Goal: Task Accomplishment & Management: Manage account settings

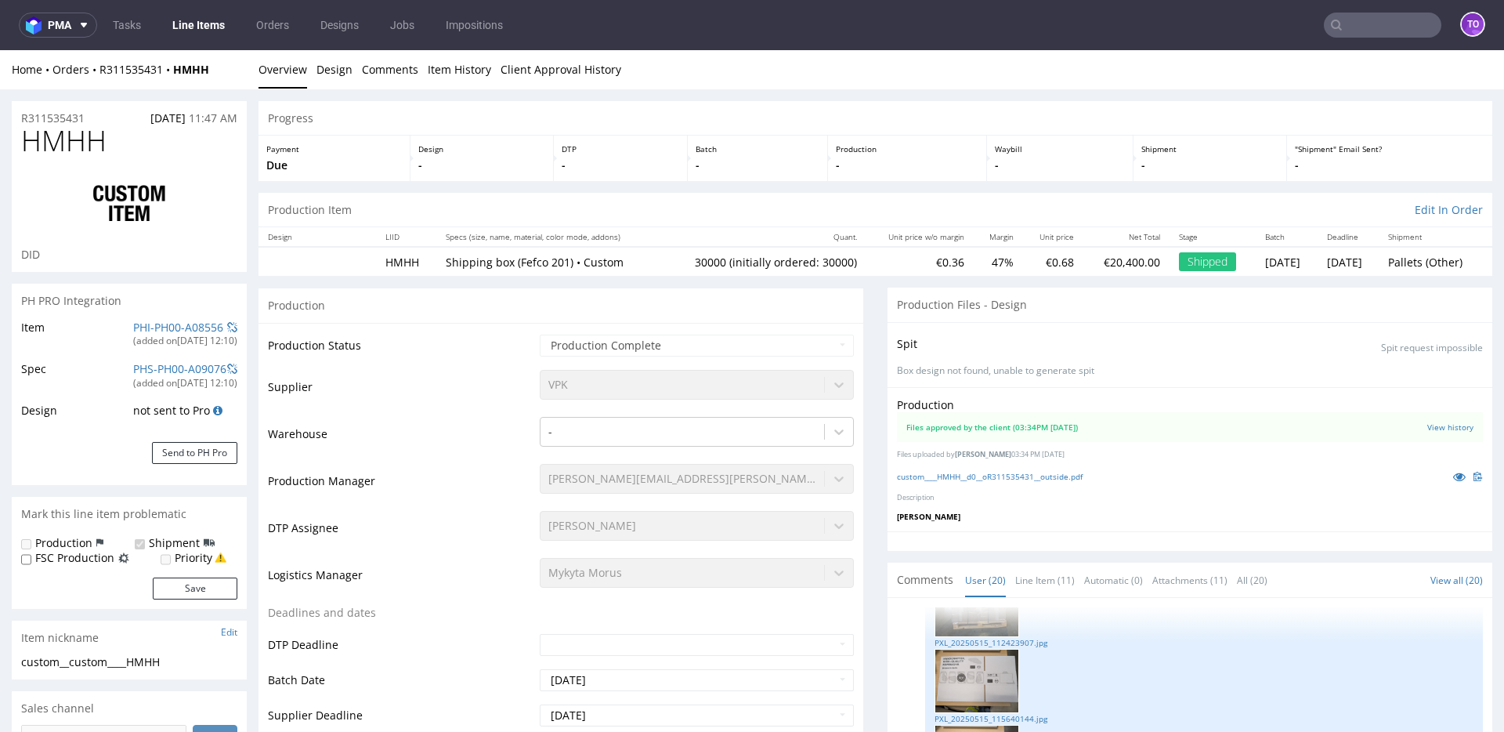
scroll to position [2306, 0]
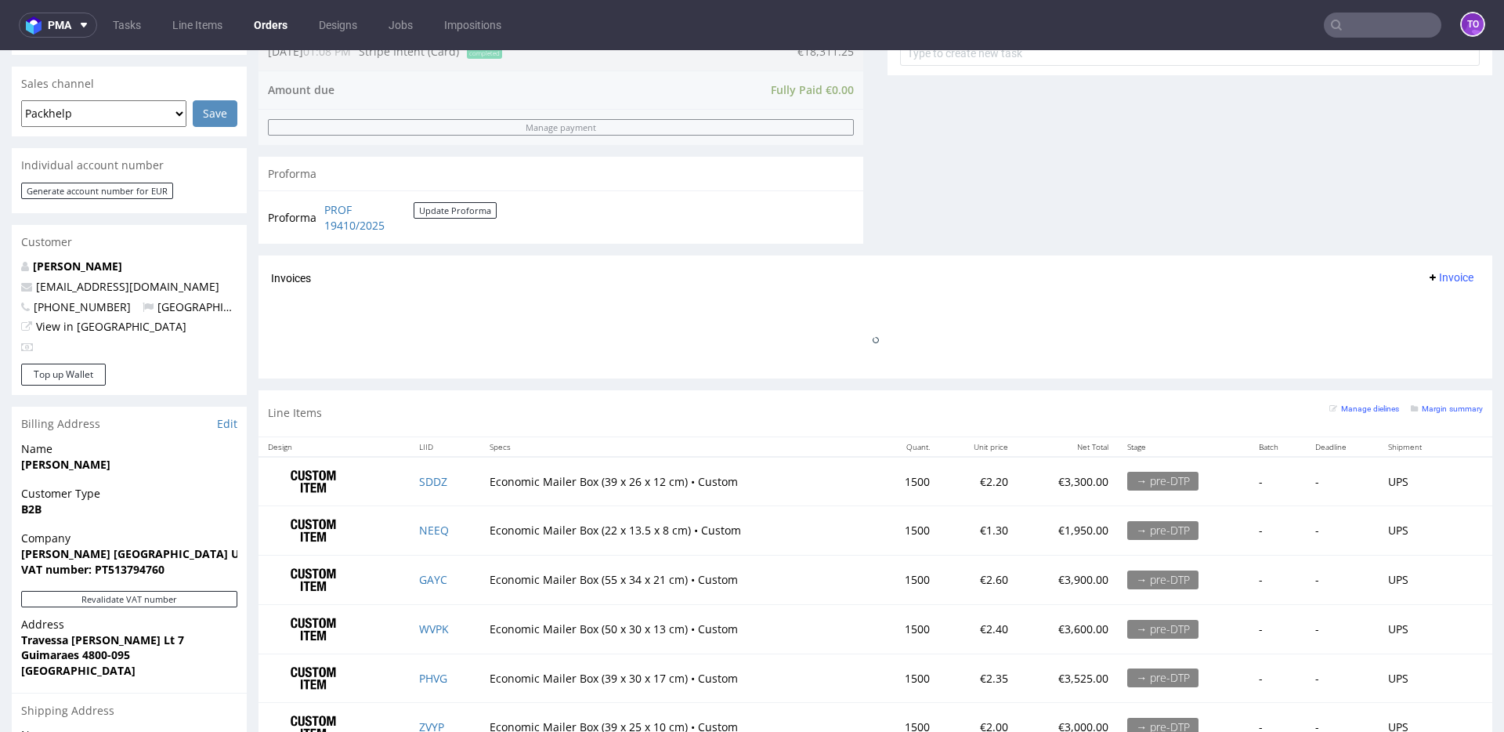
scroll to position [852, 0]
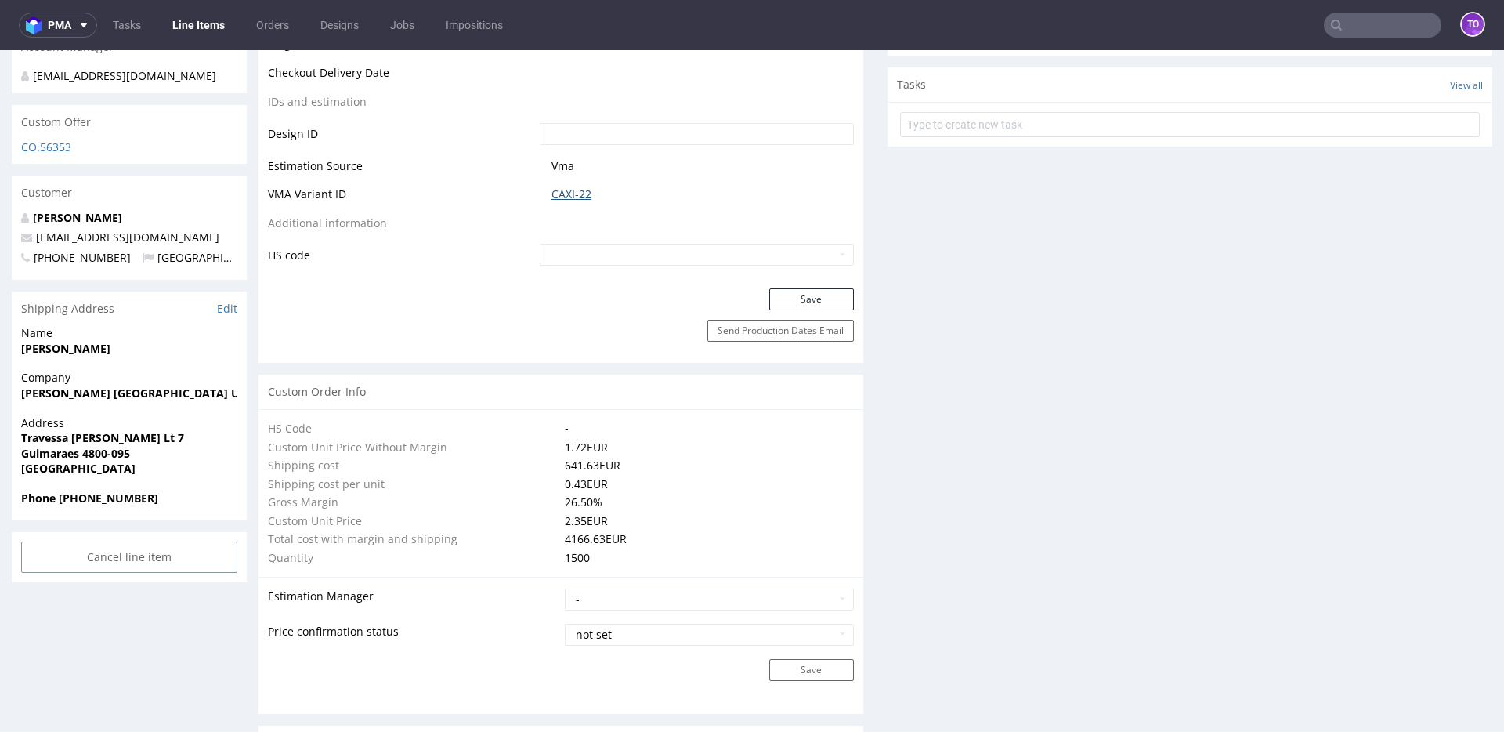
scroll to position [805, 0]
click at [573, 196] on link "CAXI-22" at bounding box center [572, 197] width 40 height 16
click at [577, 199] on link "CAXI-22" at bounding box center [572, 197] width 40 height 16
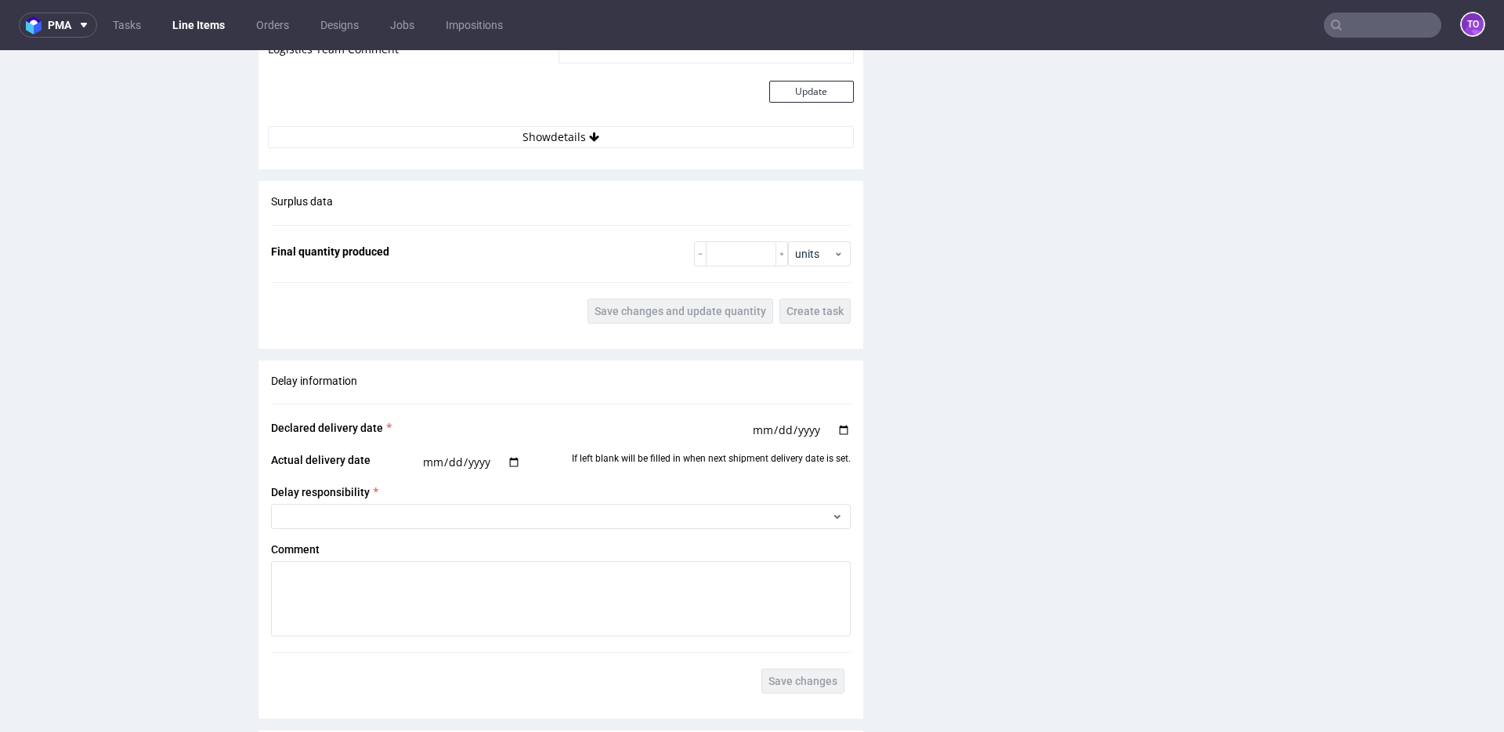
scroll to position [2762, 0]
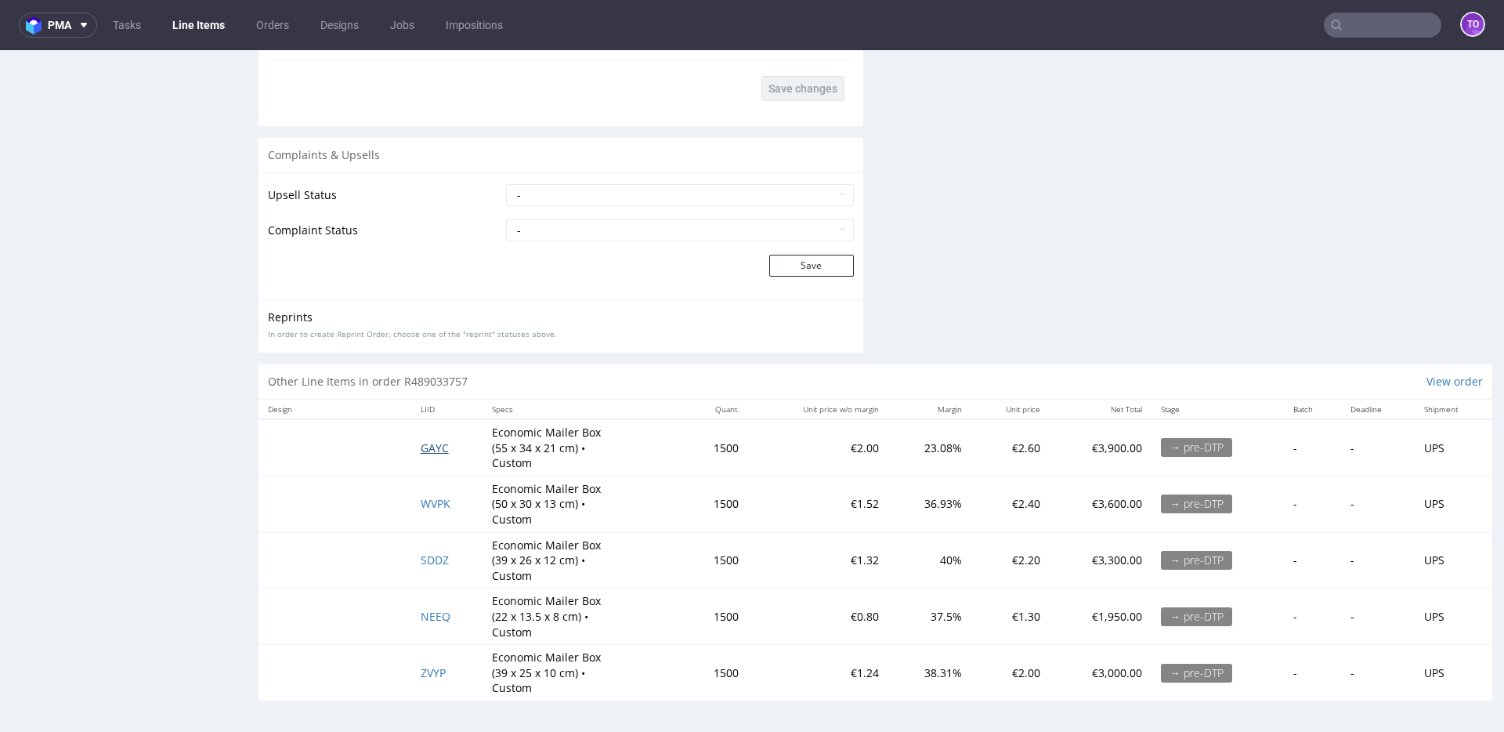
click at [432, 447] on span "GAYC" at bounding box center [435, 447] width 28 height 15
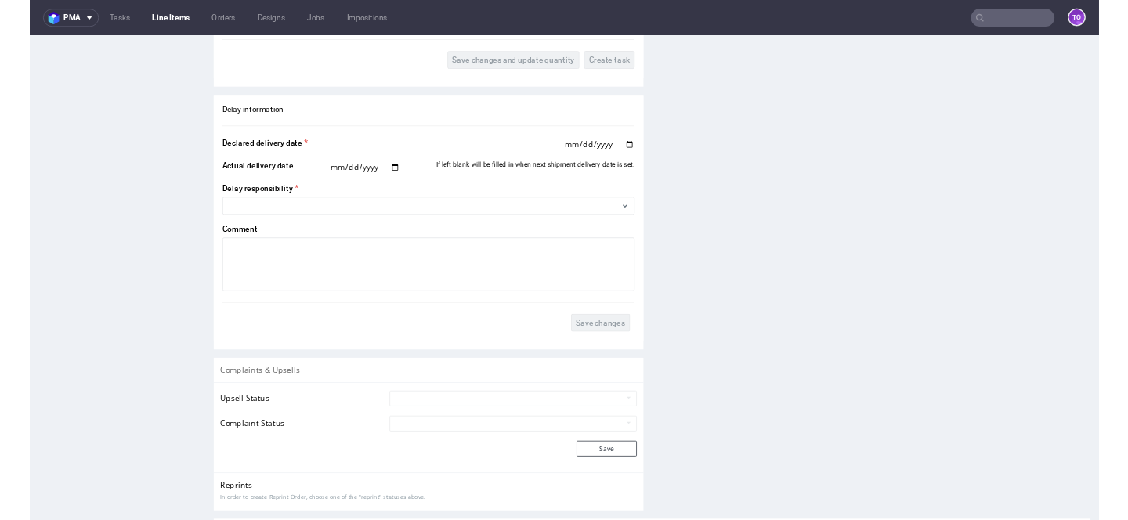
scroll to position [2762, 0]
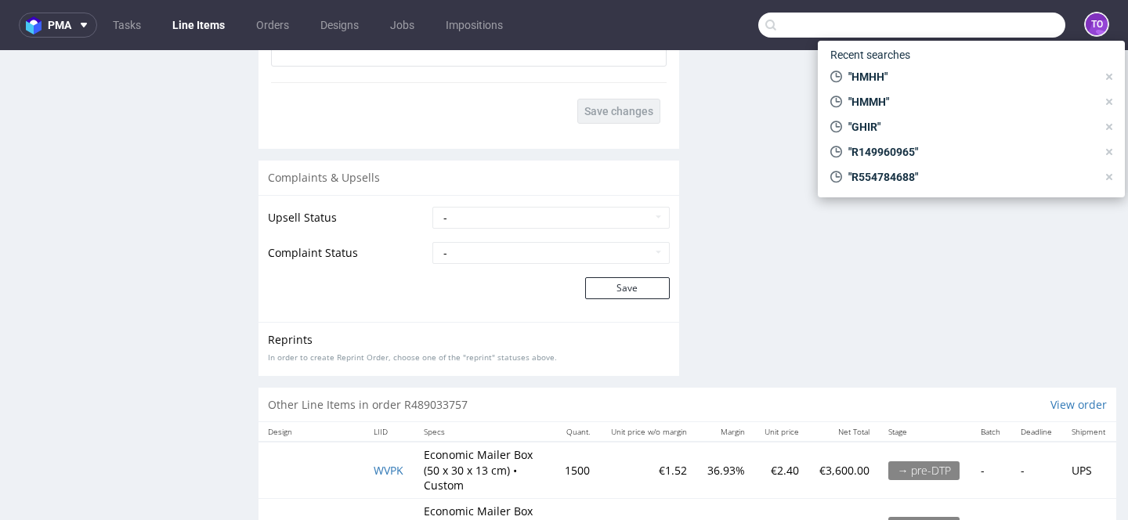
click at [968, 20] on input "text" at bounding box center [911, 25] width 307 height 25
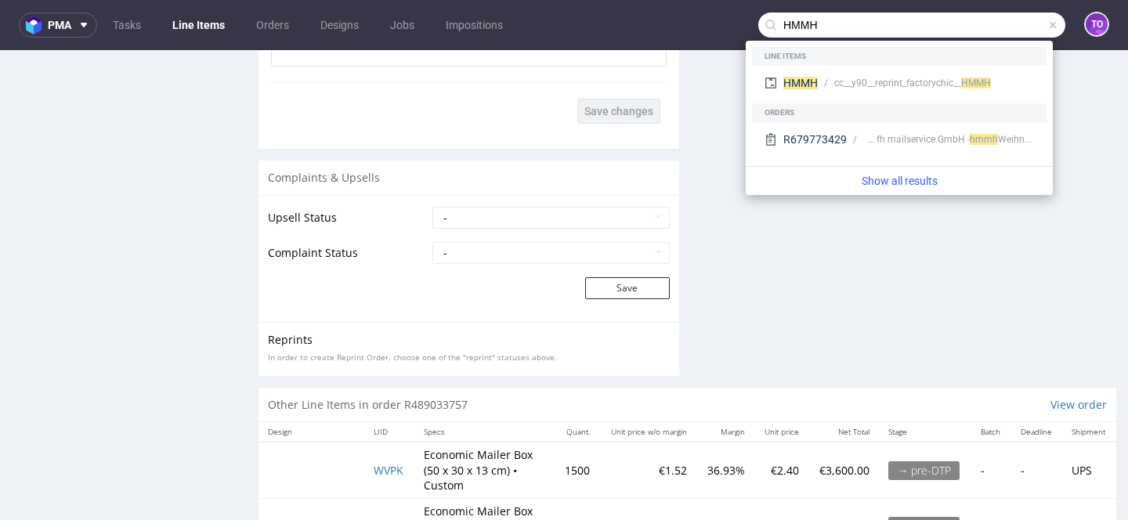
type input "HMMH"
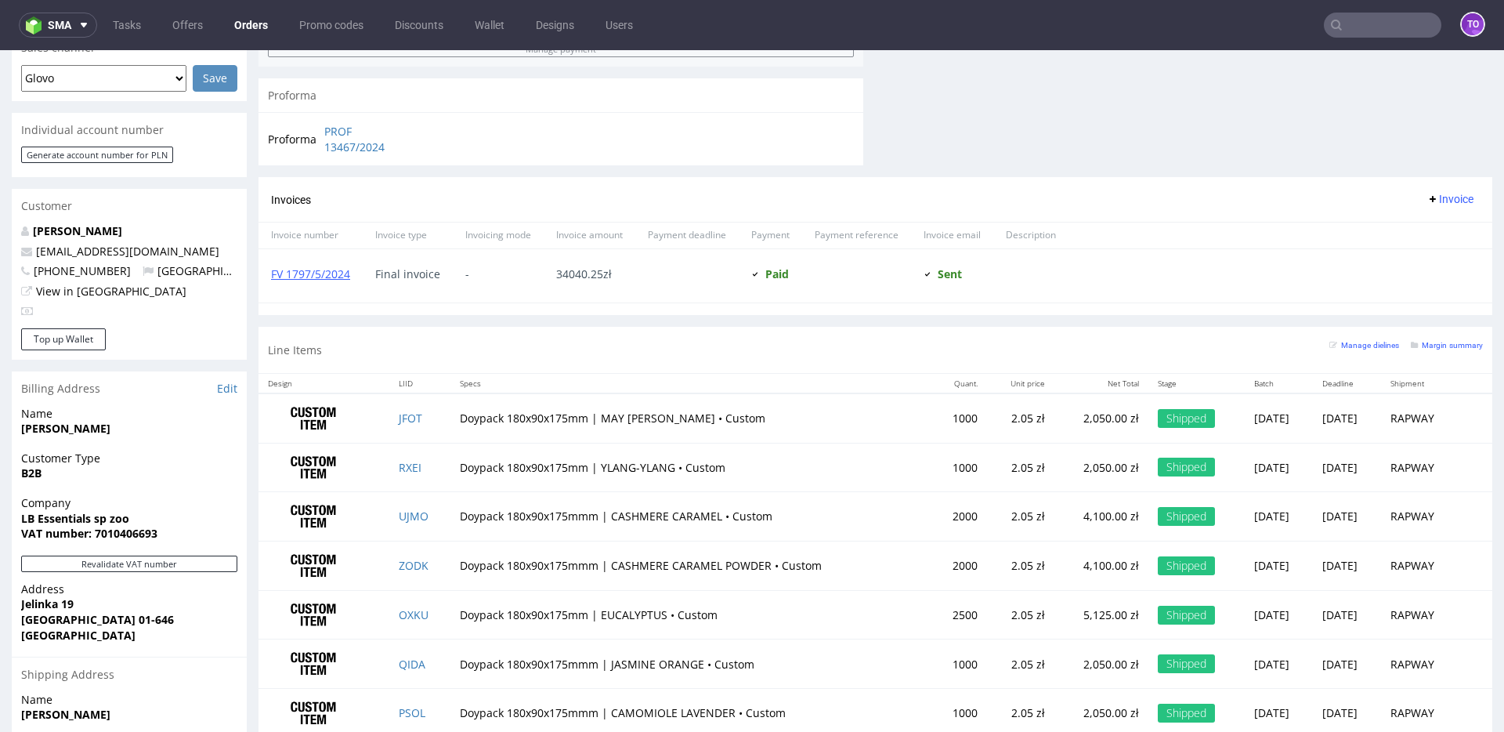
scroll to position [693, 0]
click at [1127, 343] on small "Margin summary" at bounding box center [1447, 344] width 72 height 9
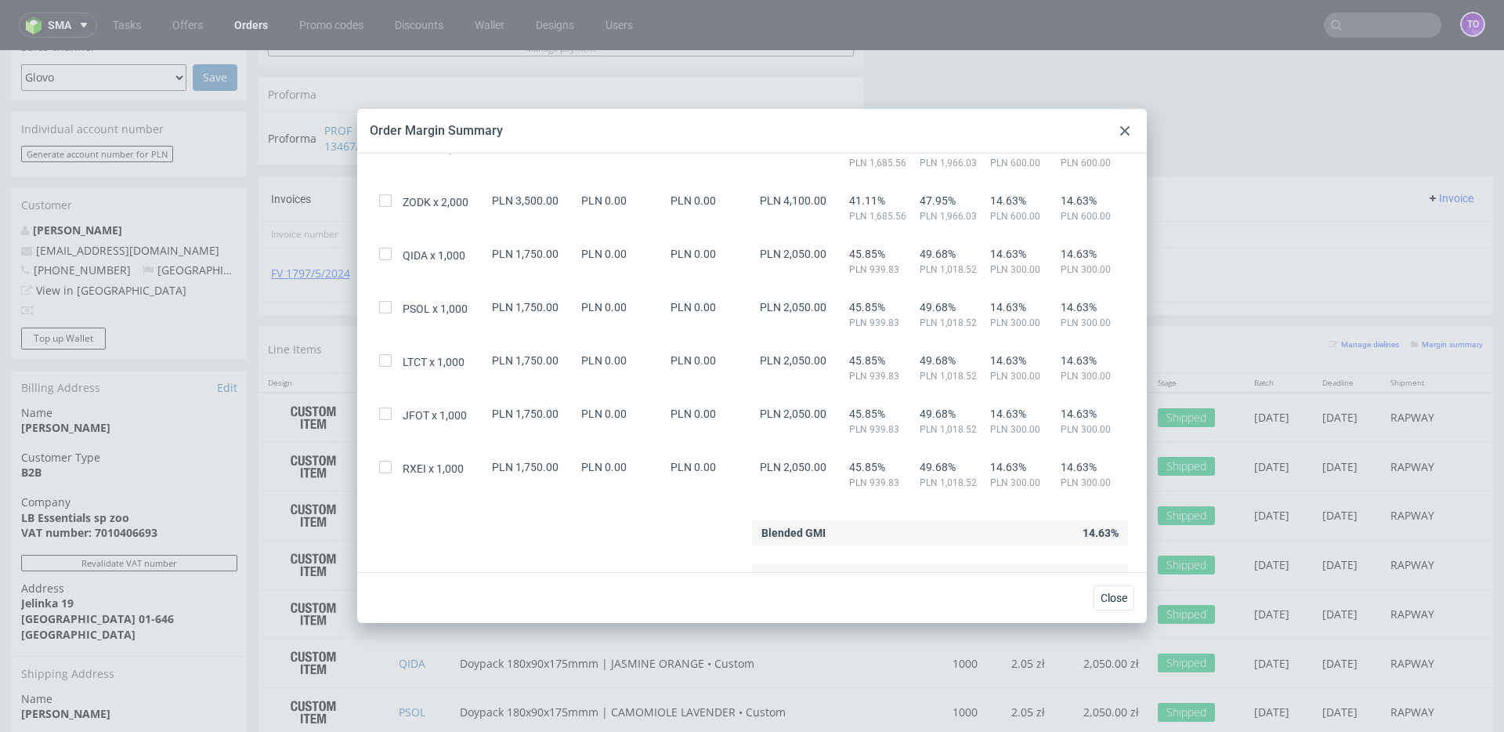
scroll to position [285, 0]
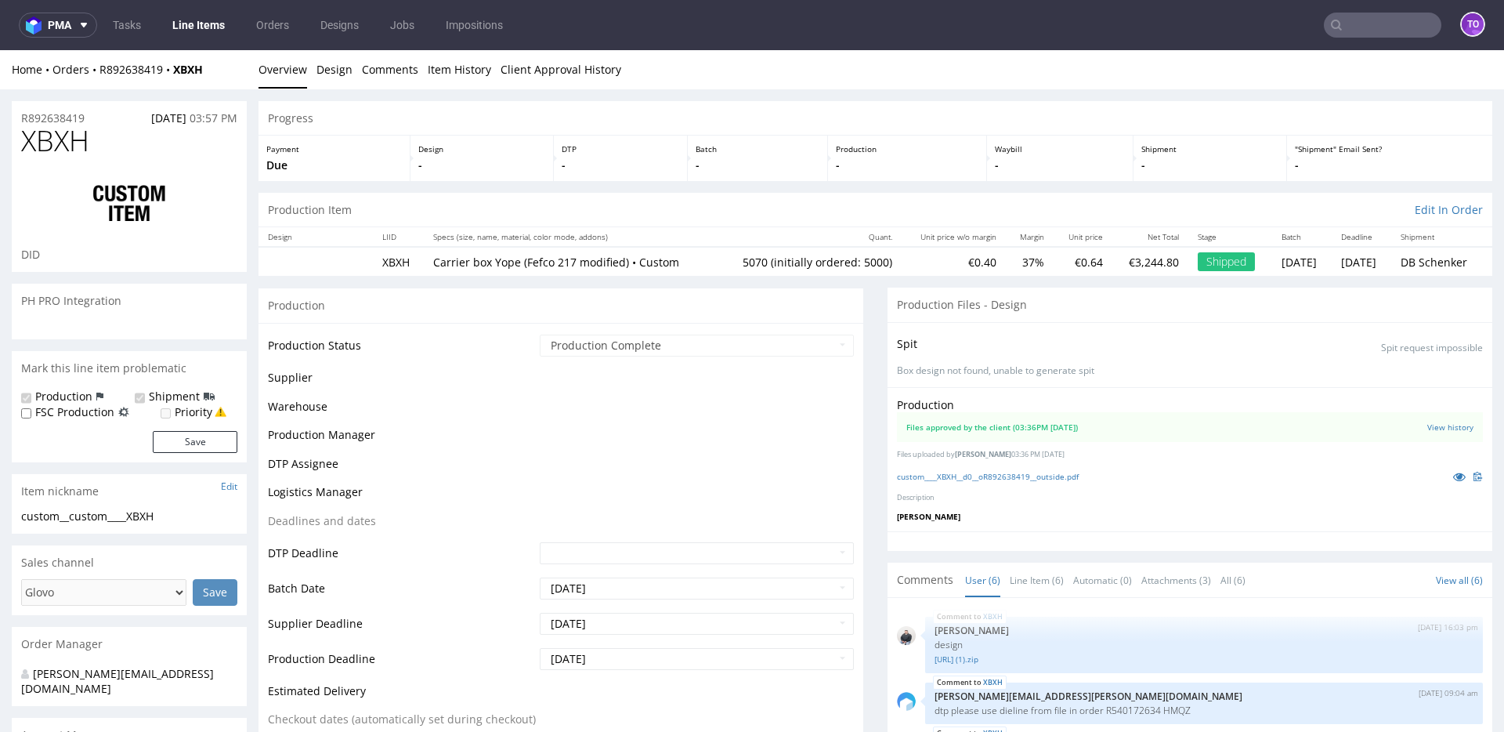
scroll to position [142, 0]
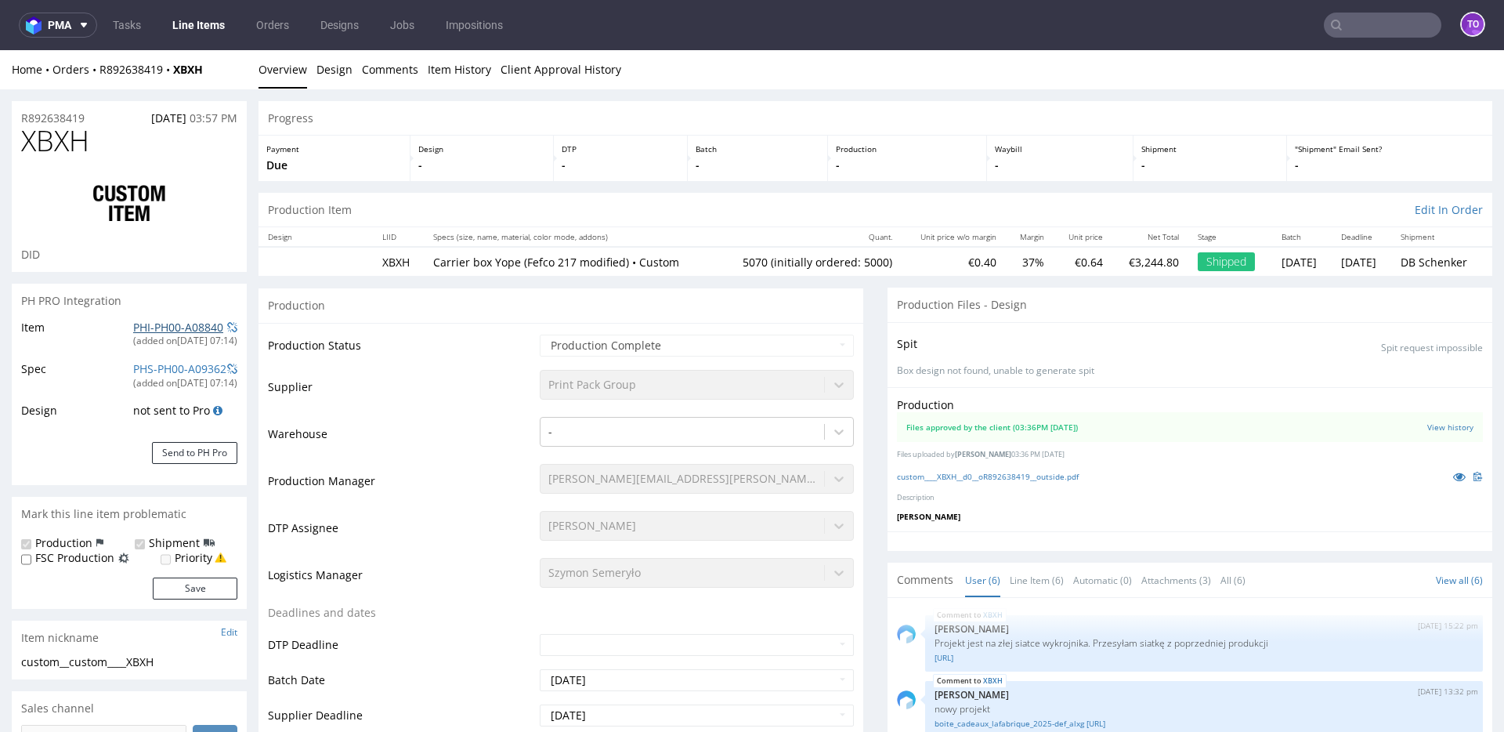
click at [192, 327] on link "PHI-PH00-A08840" at bounding box center [178, 327] width 90 height 15
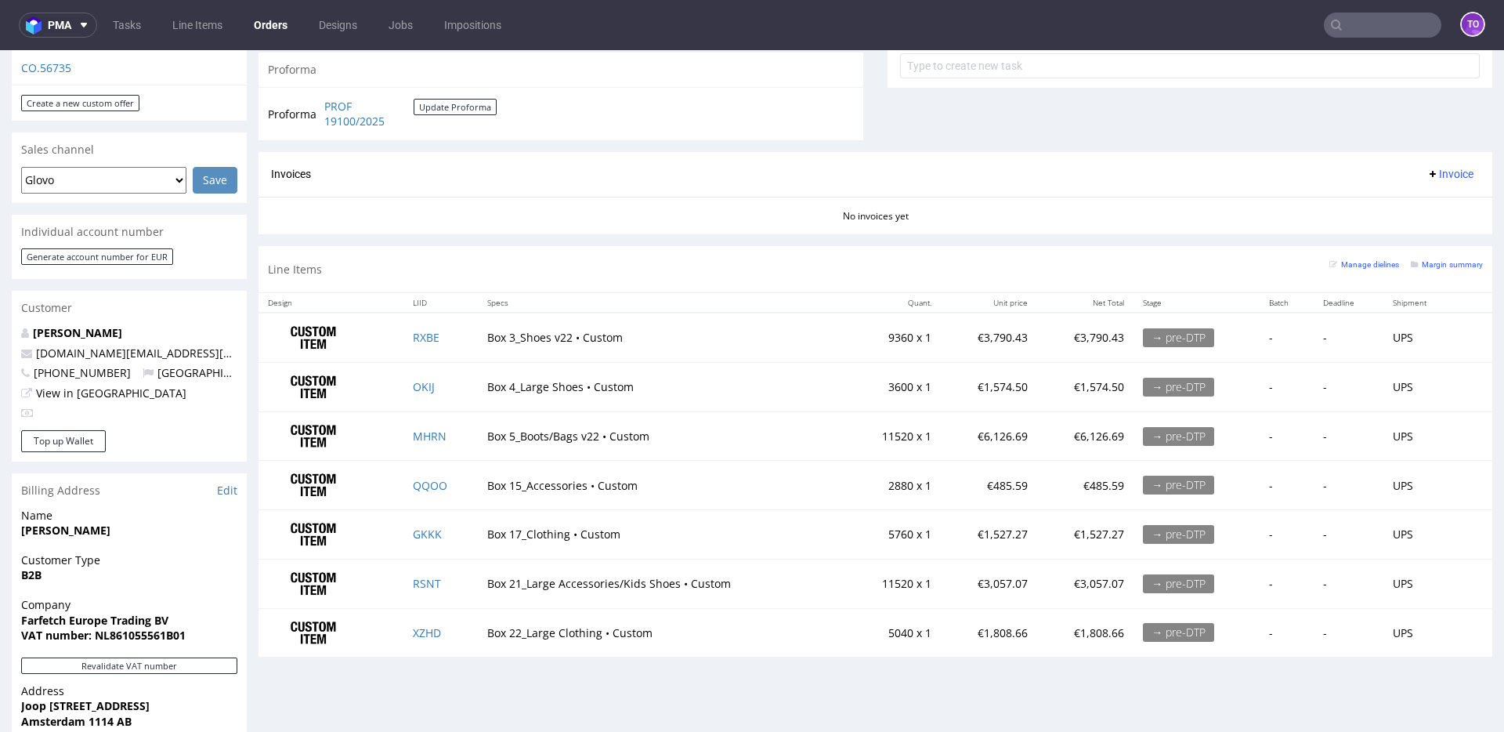
scroll to position [653, 0]
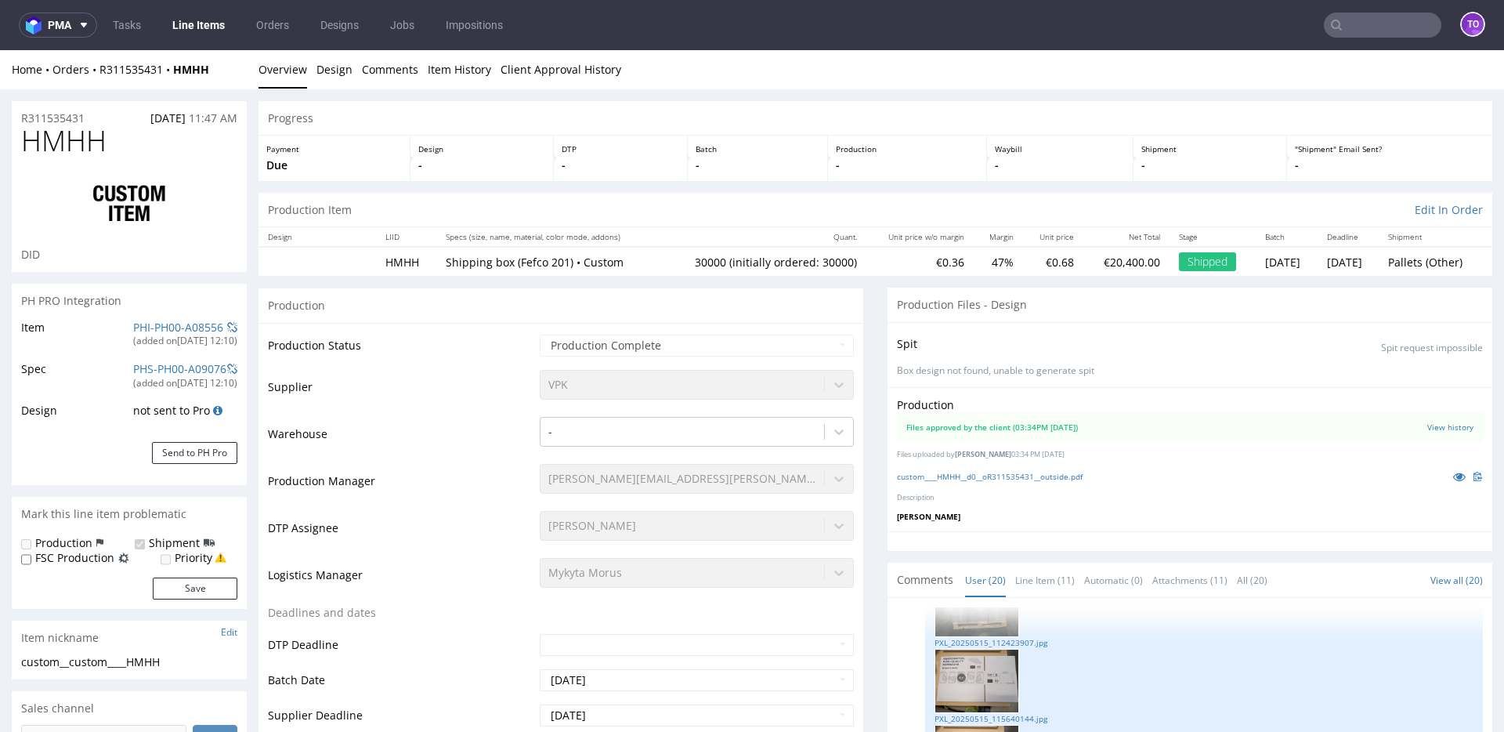
click at [183, 29] on link "Line Items" at bounding box center [198, 25] width 71 height 25
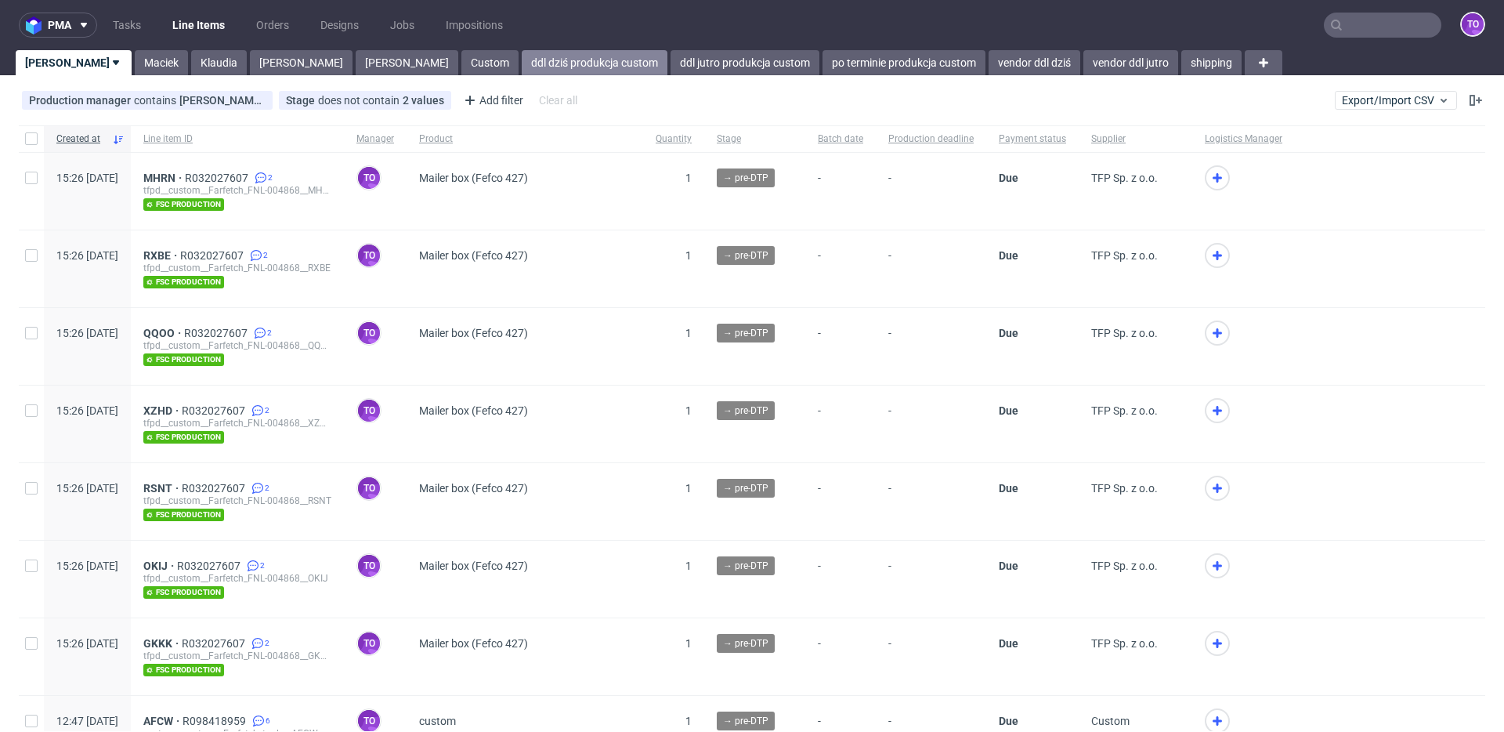
click at [522, 57] on link "ddl dziś produkcja custom" at bounding box center [595, 62] width 146 height 25
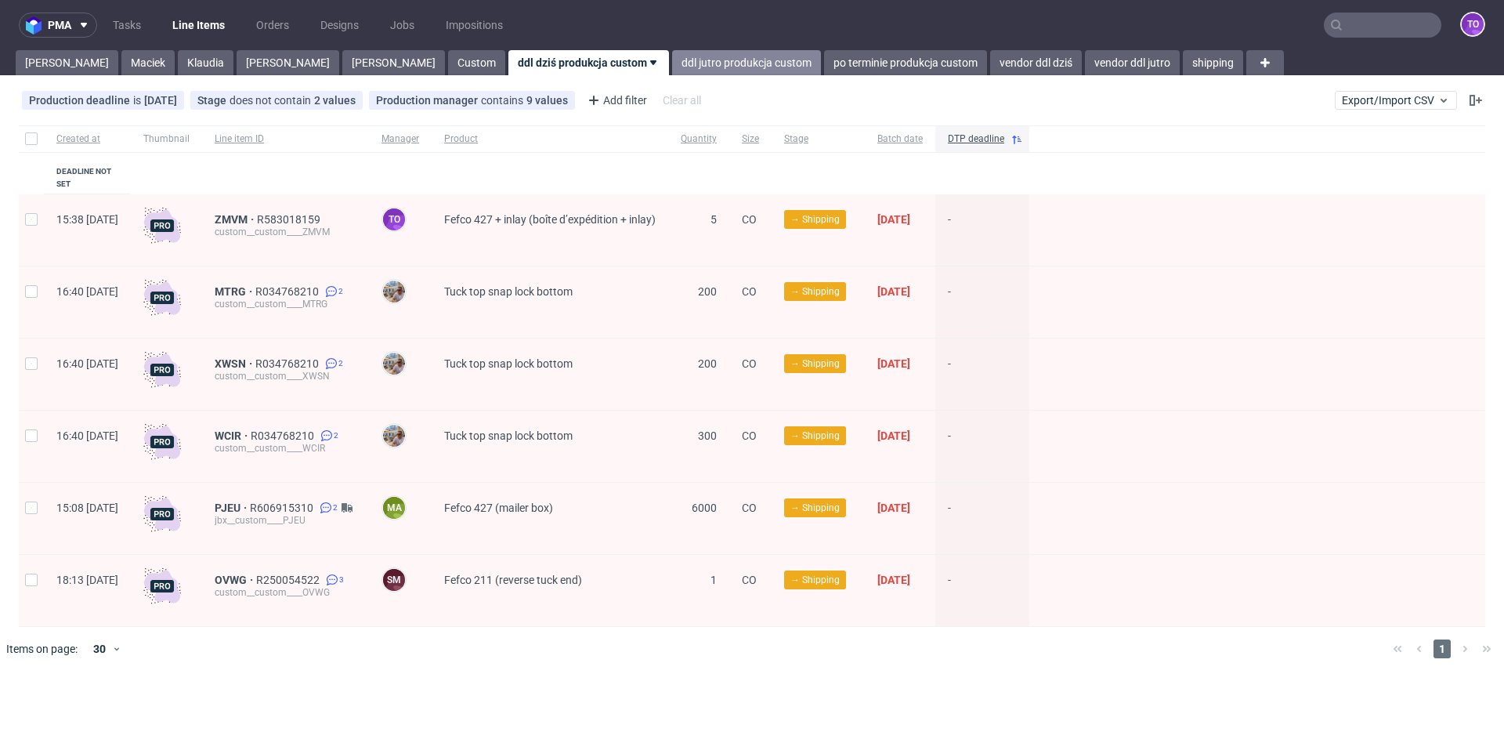
click at [672, 63] on link "ddl jutro produkcja custom" at bounding box center [746, 62] width 149 height 25
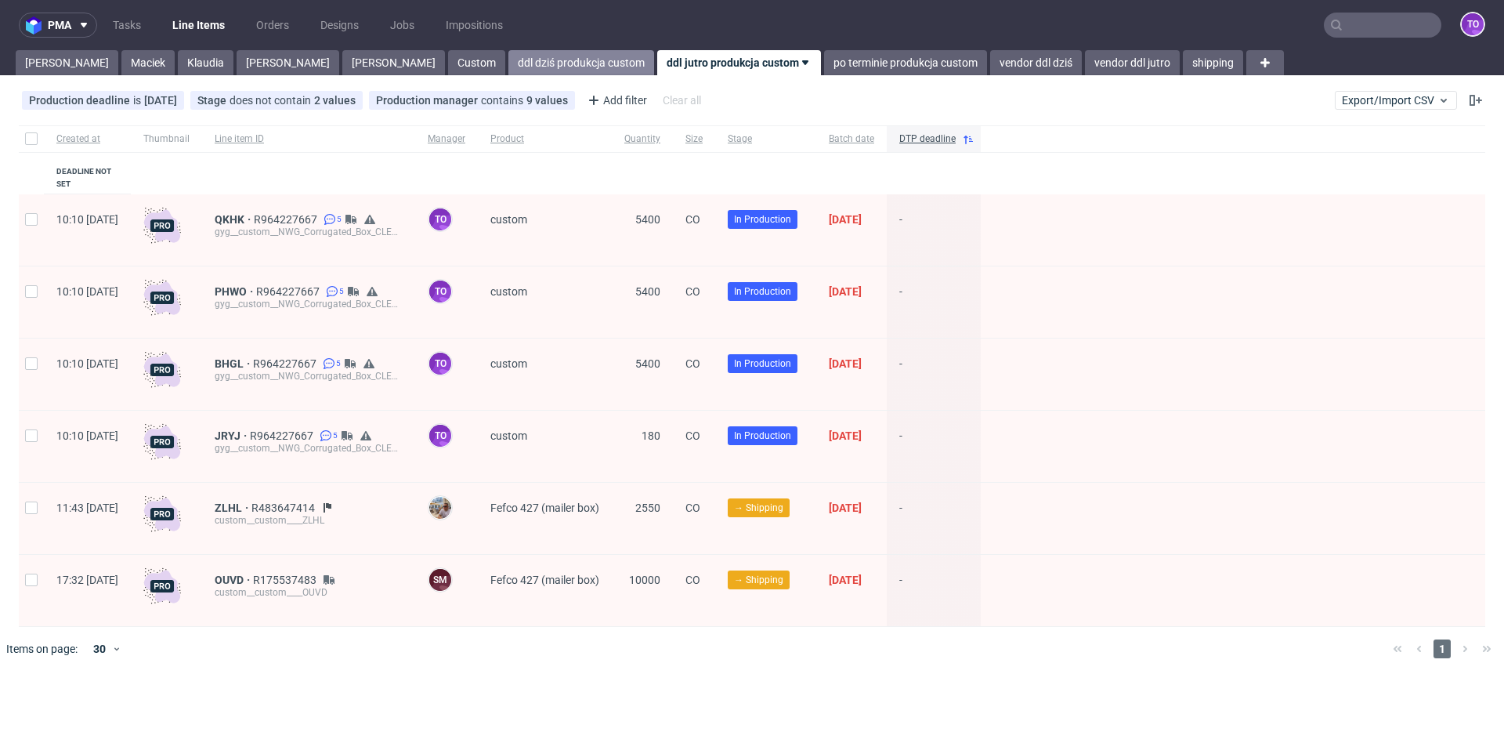
click at [508, 59] on link "ddl dziś produkcja custom" at bounding box center [581, 62] width 146 height 25
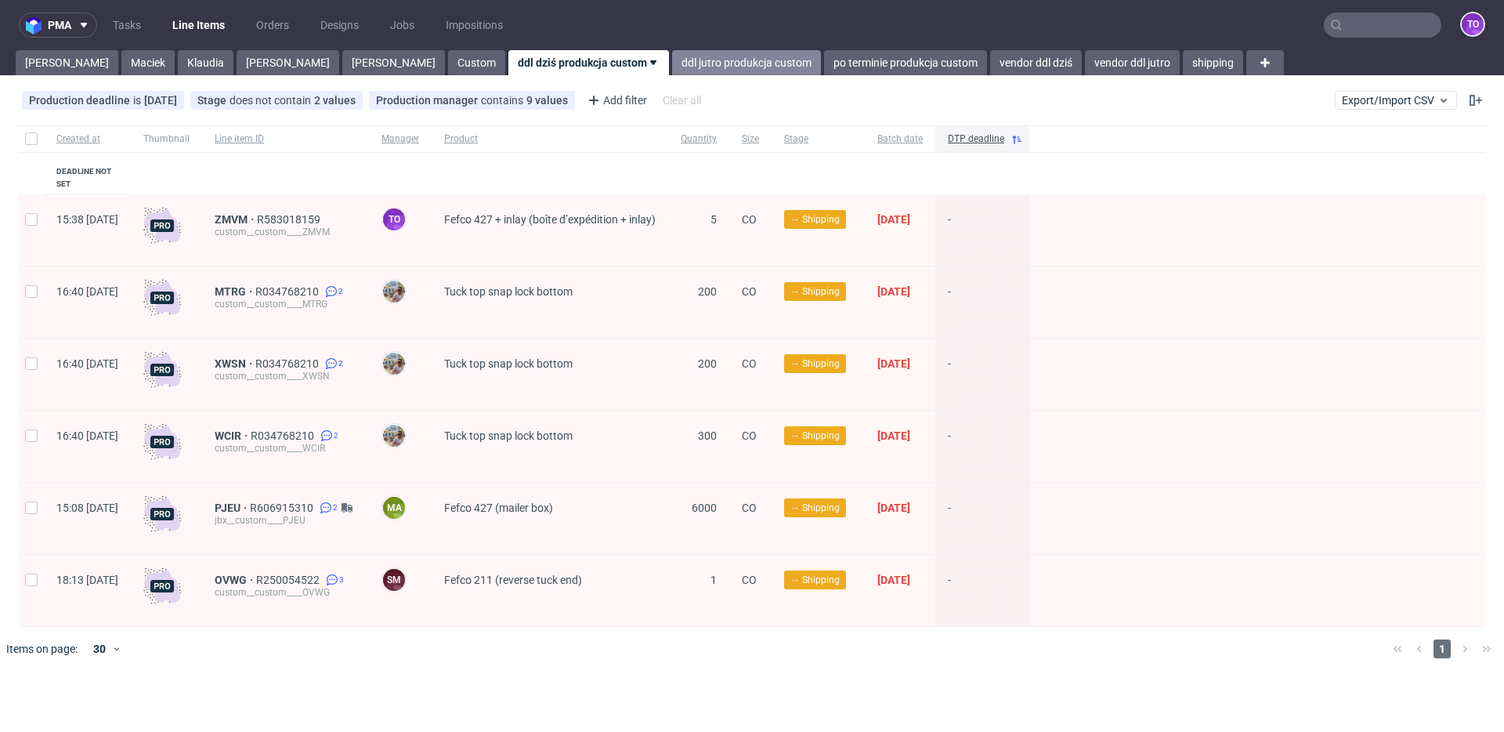
click at [672, 72] on link "ddl jutro produkcja custom" at bounding box center [746, 62] width 149 height 25
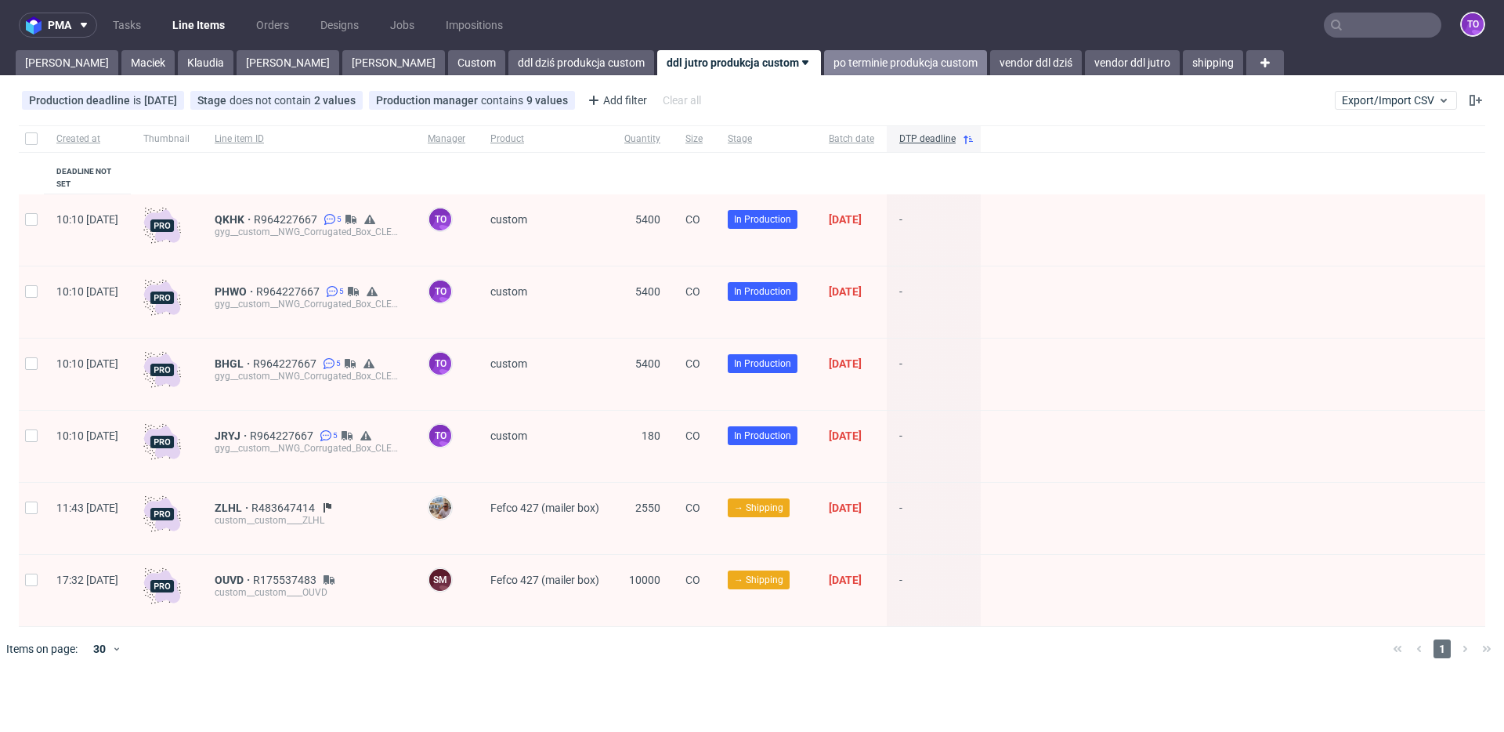
click at [824, 60] on link "po terminie produkcja custom" at bounding box center [905, 62] width 163 height 25
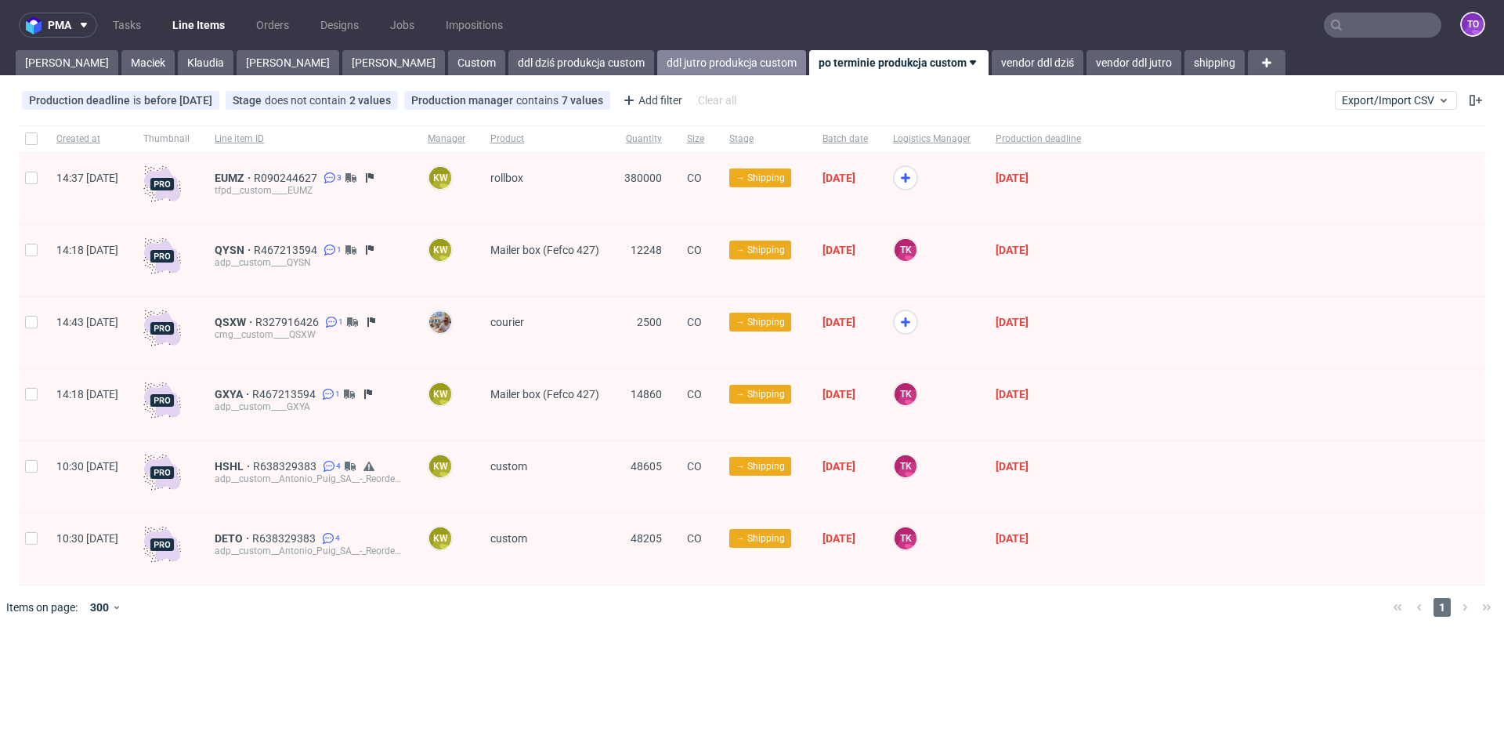
click at [657, 62] on link "ddl jutro produkcja custom" at bounding box center [731, 62] width 149 height 25
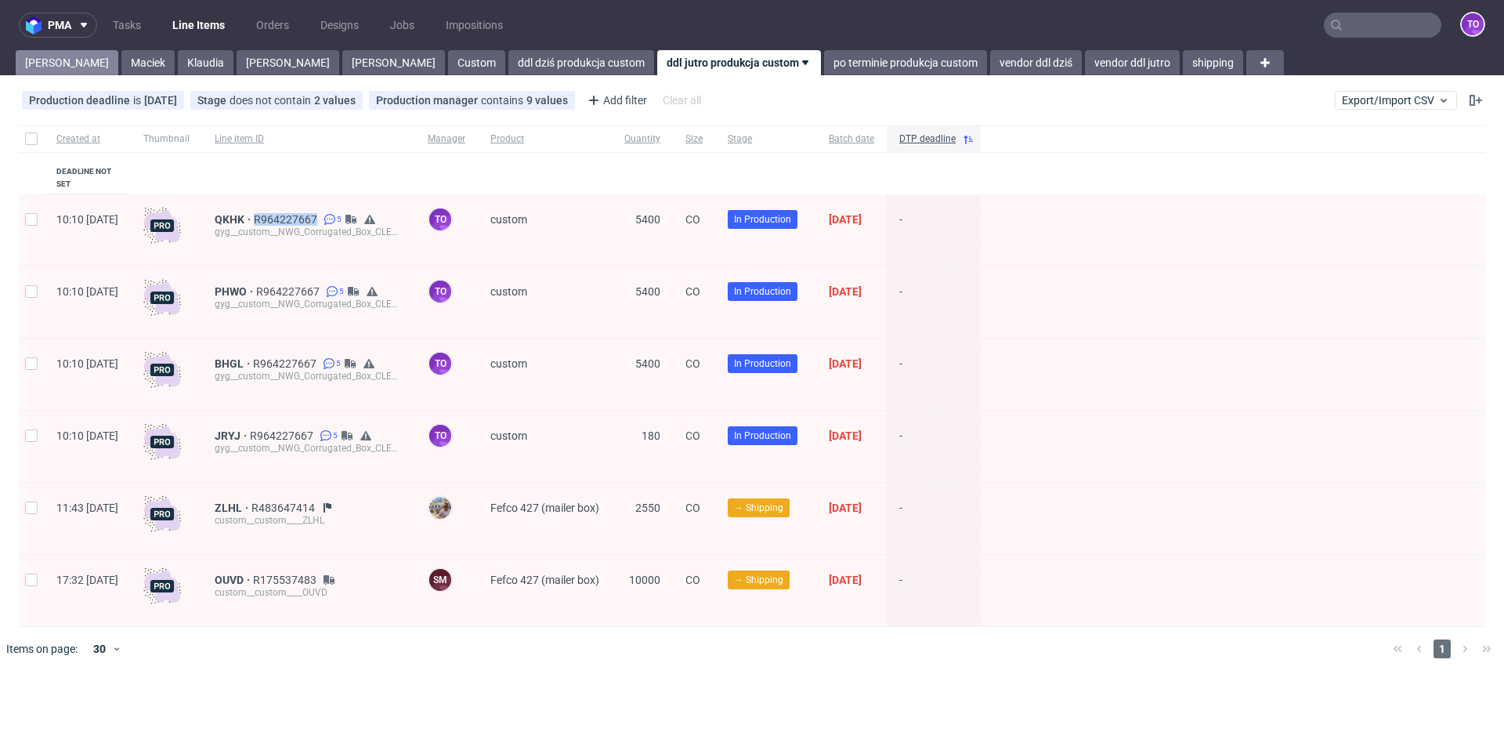
click at [56, 56] on link "Tomasz" at bounding box center [67, 62] width 103 height 25
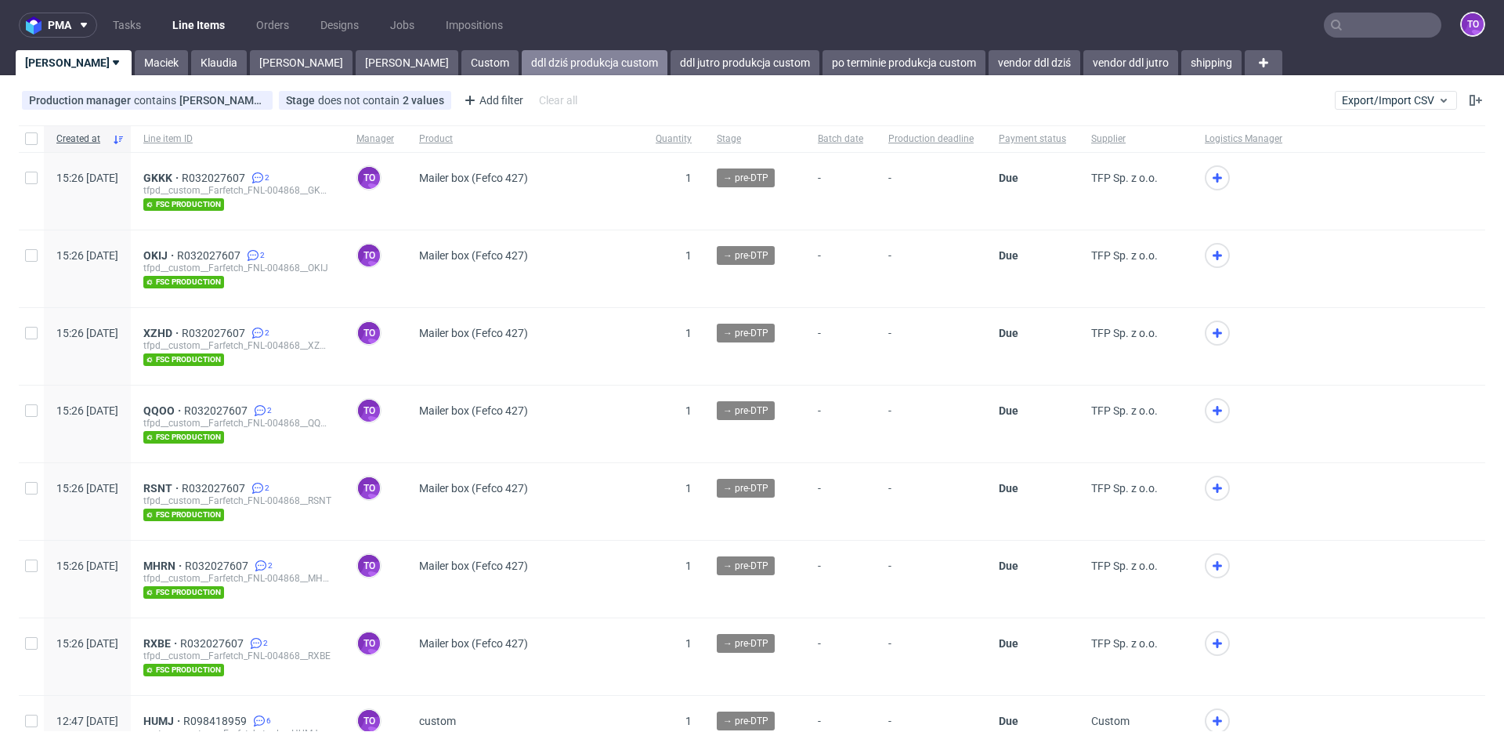
click at [522, 65] on link "ddl dziś produkcja custom" at bounding box center [595, 62] width 146 height 25
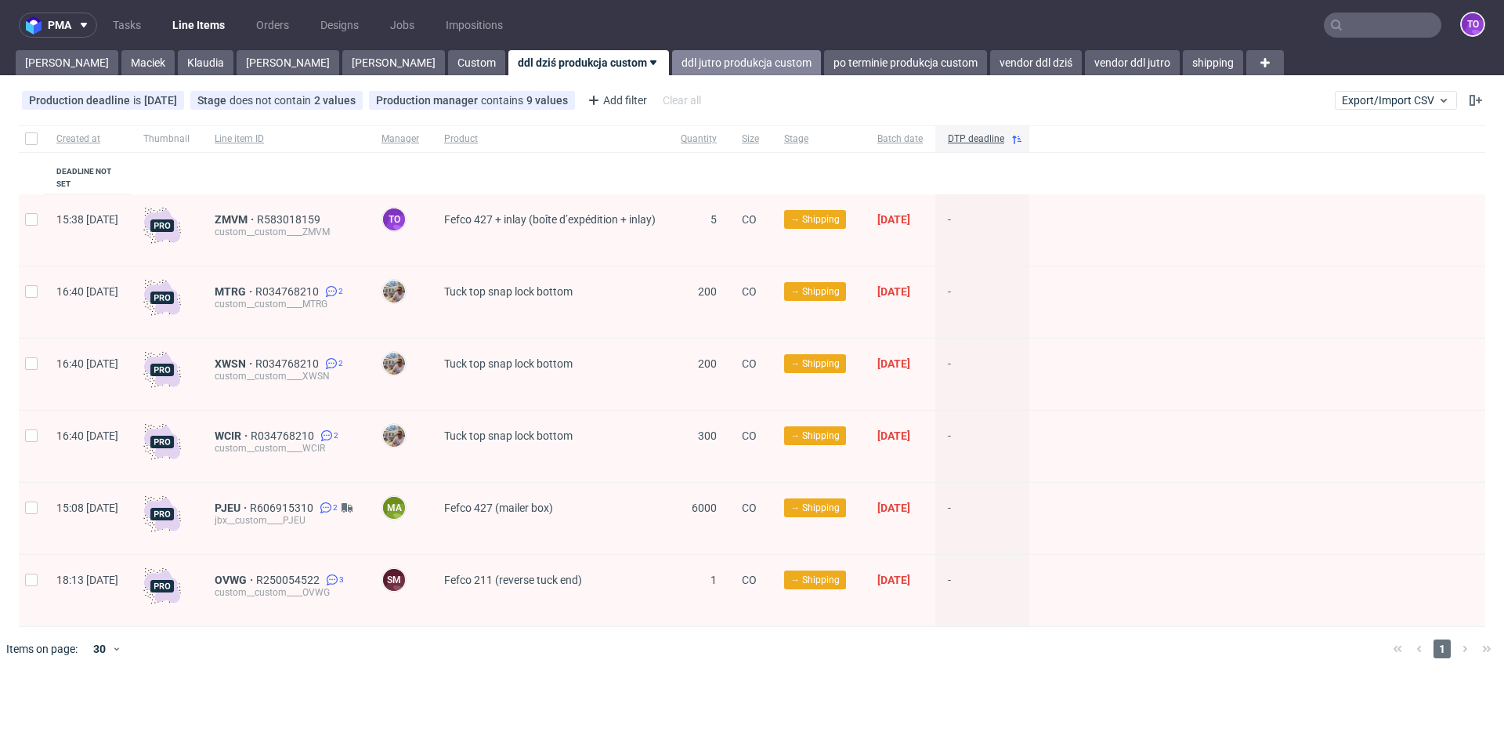
click at [672, 67] on link "ddl jutro produkcja custom" at bounding box center [746, 62] width 149 height 25
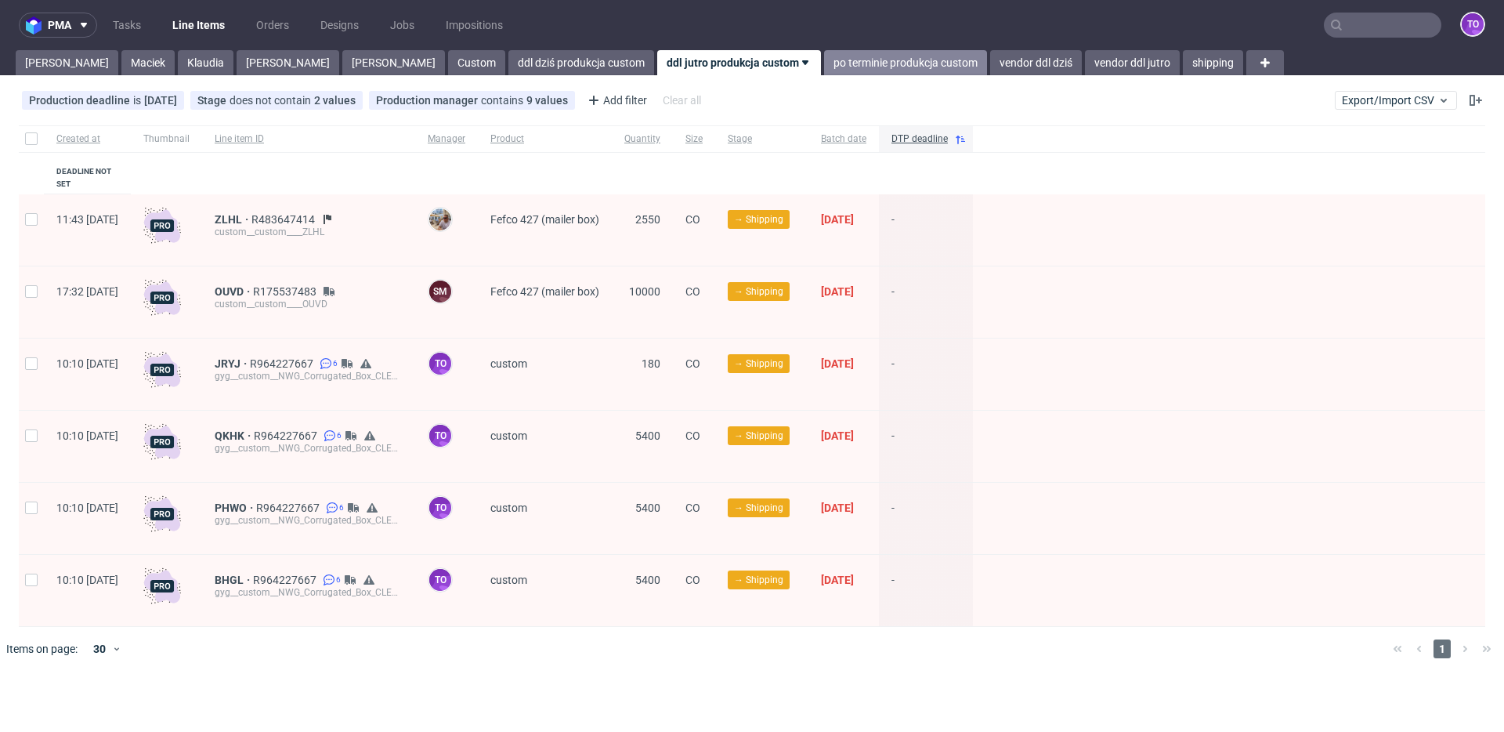
click at [824, 64] on link "po terminie produkcja custom" at bounding box center [905, 62] width 163 height 25
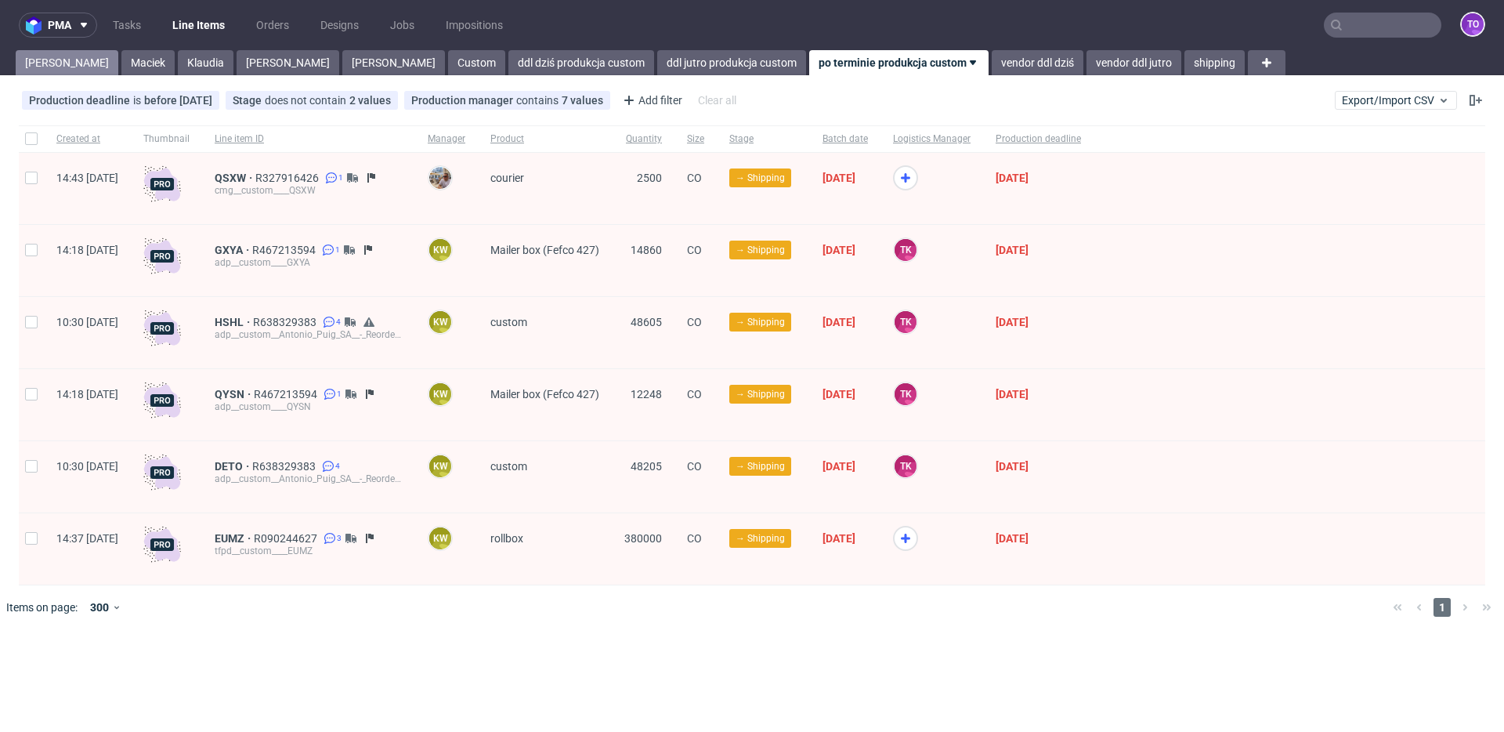
click at [69, 60] on link "Tomasz" at bounding box center [67, 62] width 103 height 25
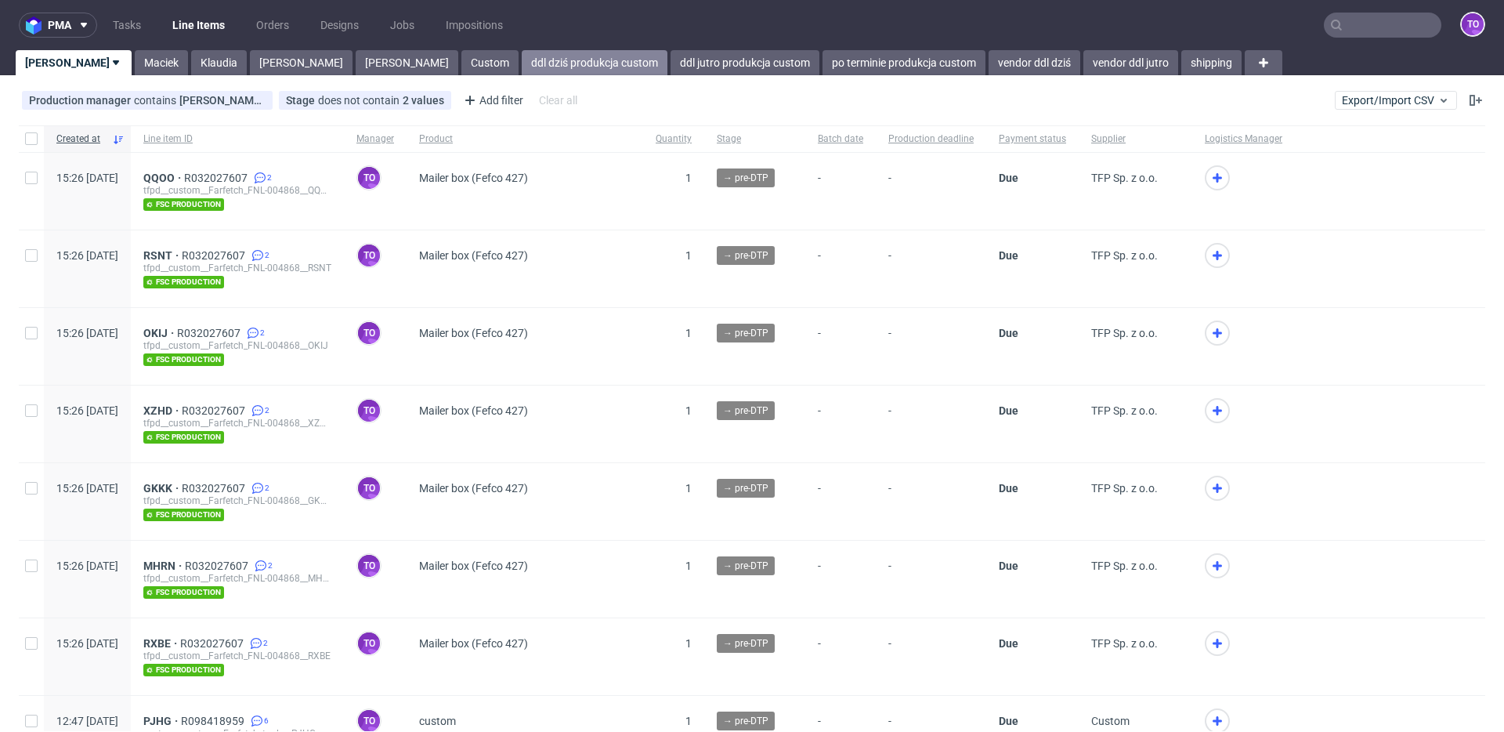
click at [522, 67] on link "ddl dziś produkcja custom" at bounding box center [595, 62] width 146 height 25
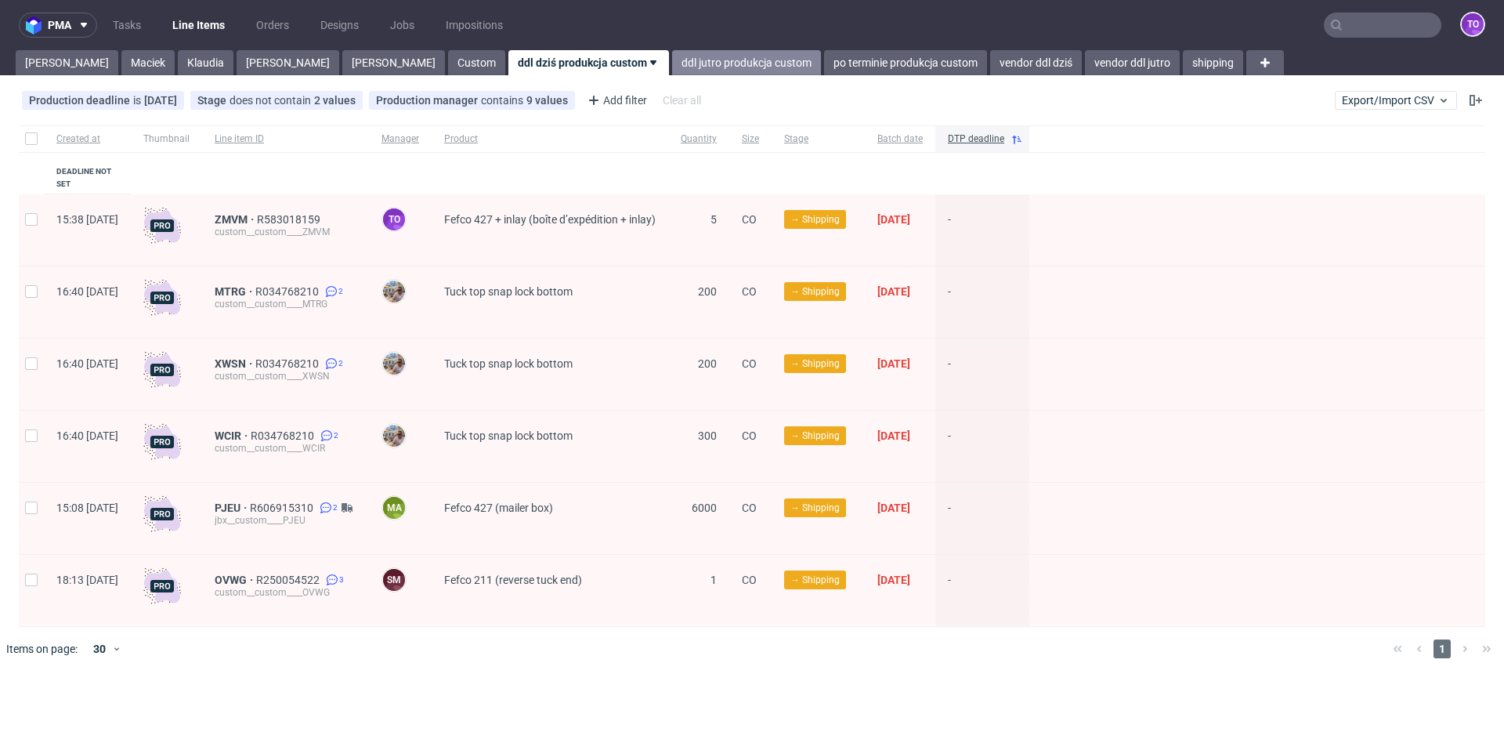
click at [672, 56] on link "ddl jutro produkcja custom" at bounding box center [746, 62] width 149 height 25
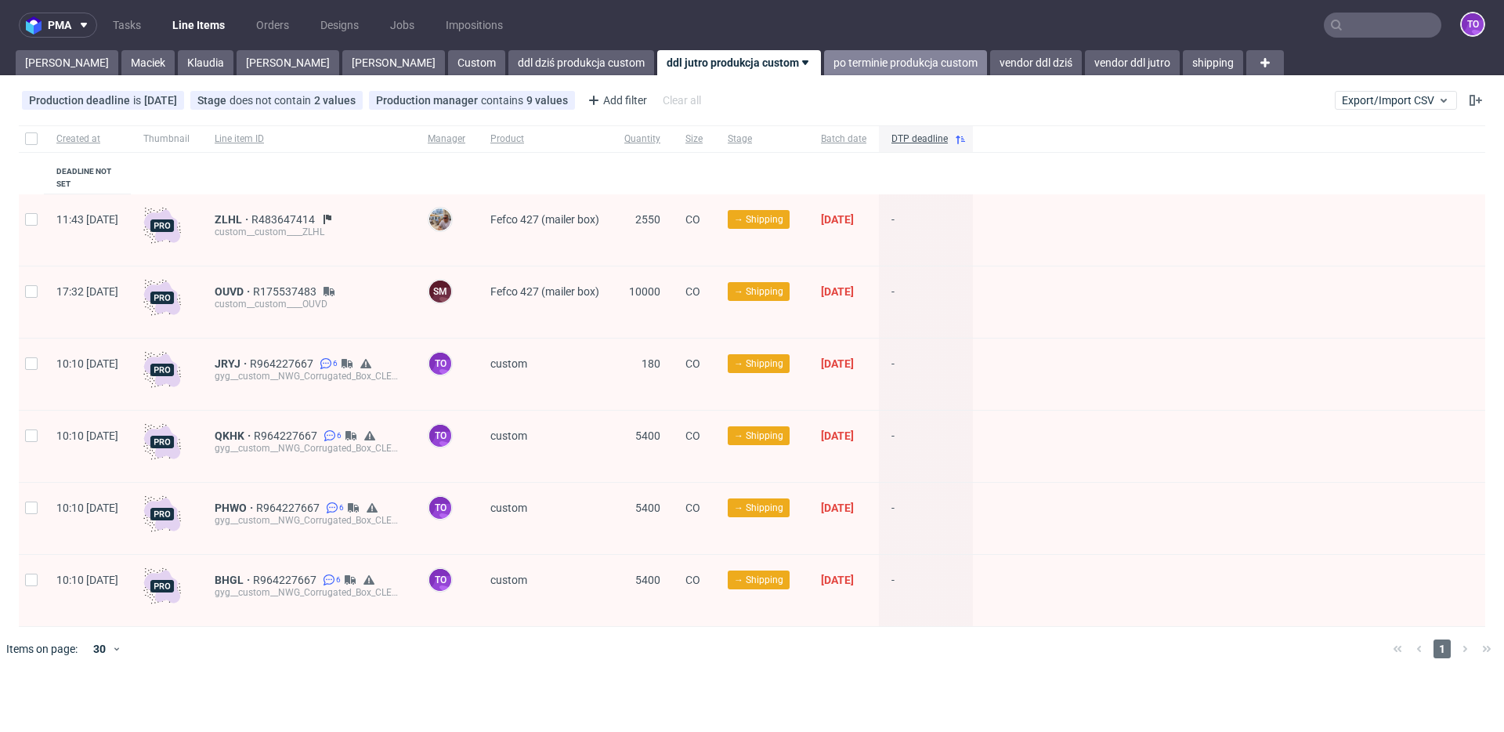
click at [824, 73] on link "po terminie produkcja custom" at bounding box center [905, 62] width 163 height 25
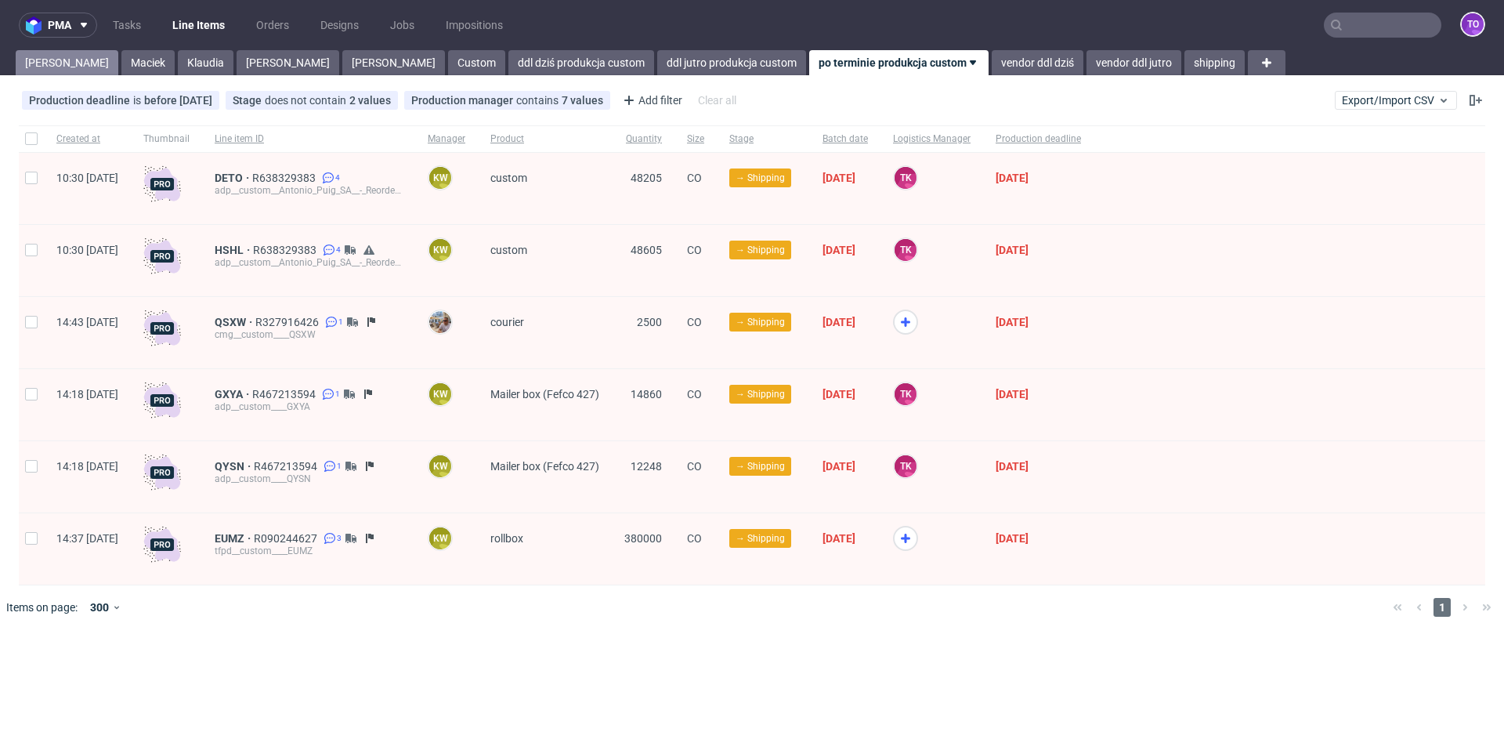
click at [34, 62] on link "Tomasz" at bounding box center [67, 62] width 103 height 25
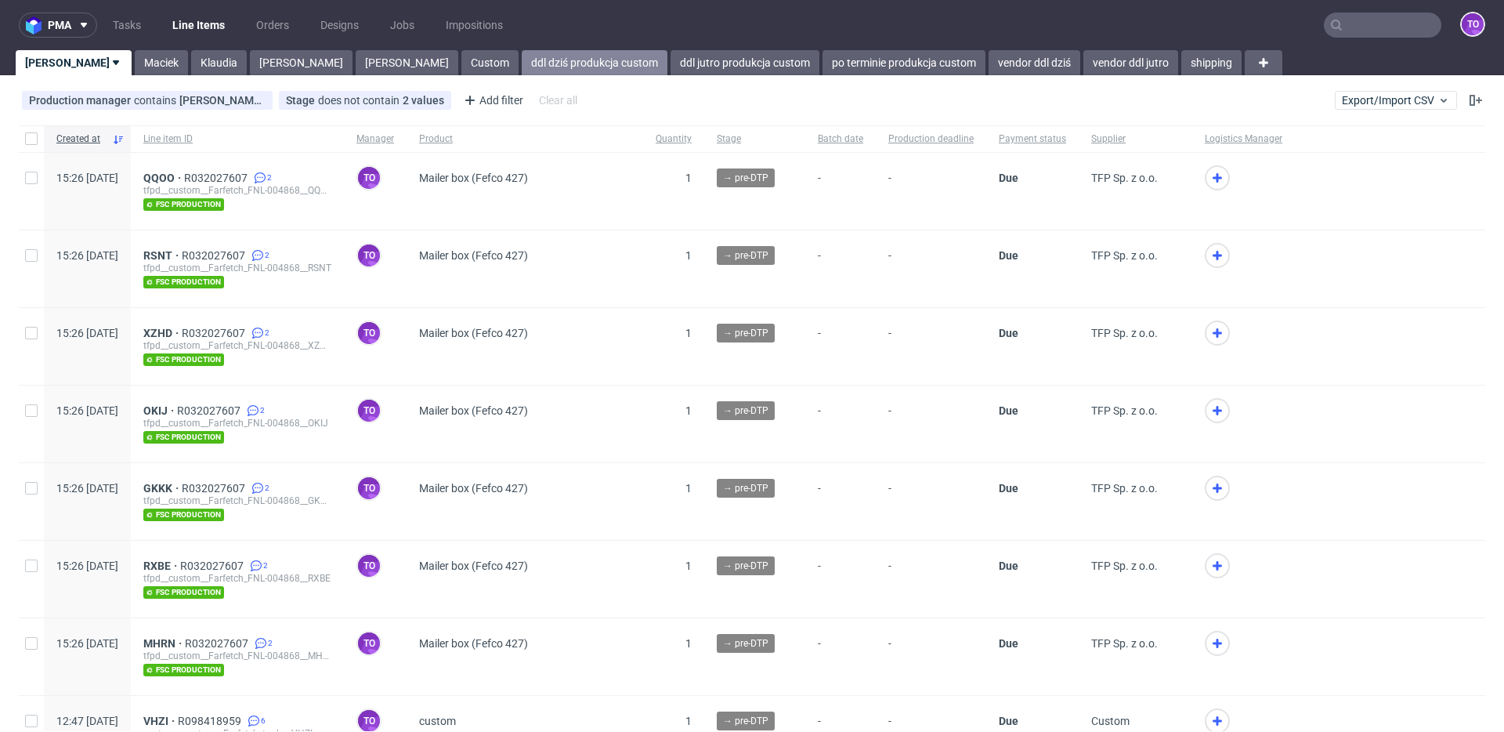
click at [522, 63] on link "ddl dziś produkcja custom" at bounding box center [595, 62] width 146 height 25
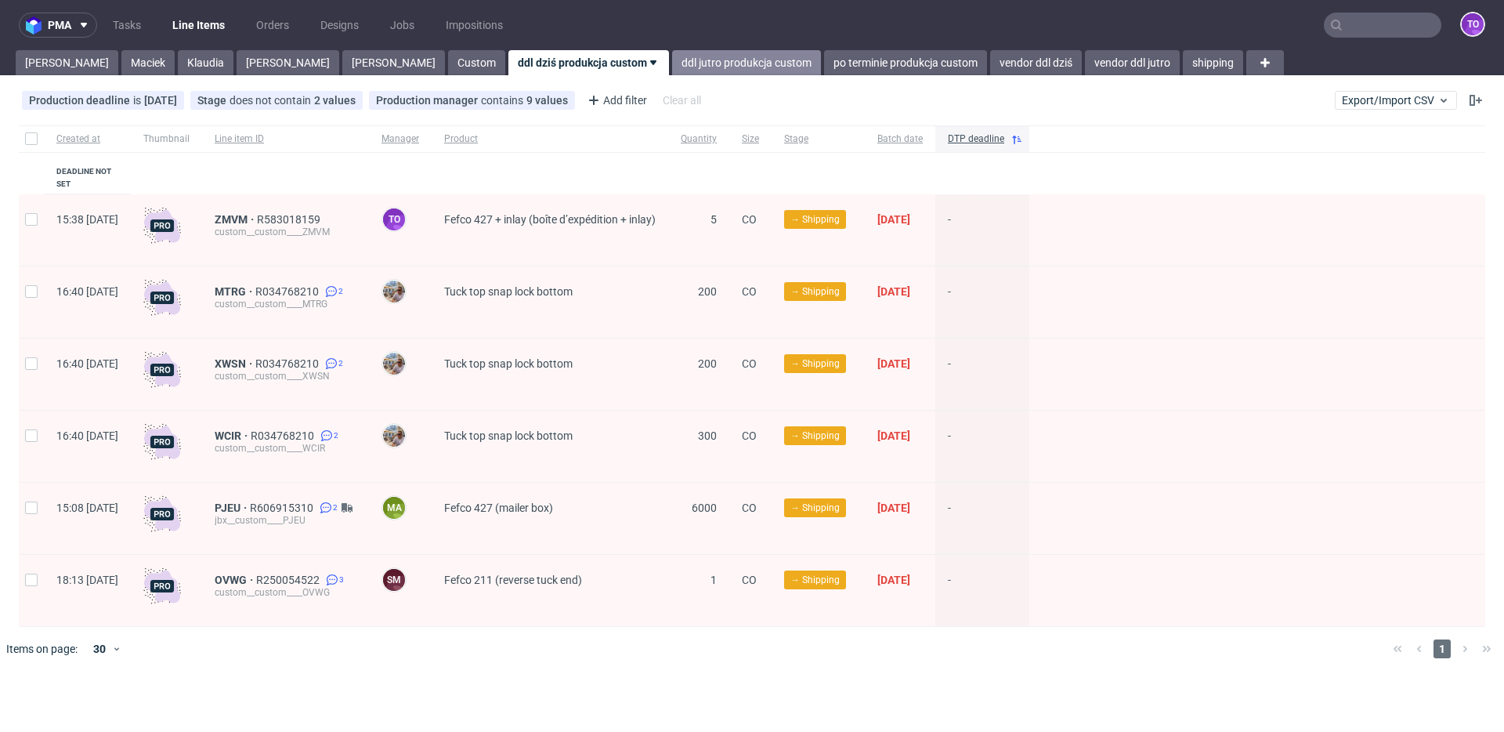
click at [672, 64] on link "ddl jutro produkcja custom" at bounding box center [746, 62] width 149 height 25
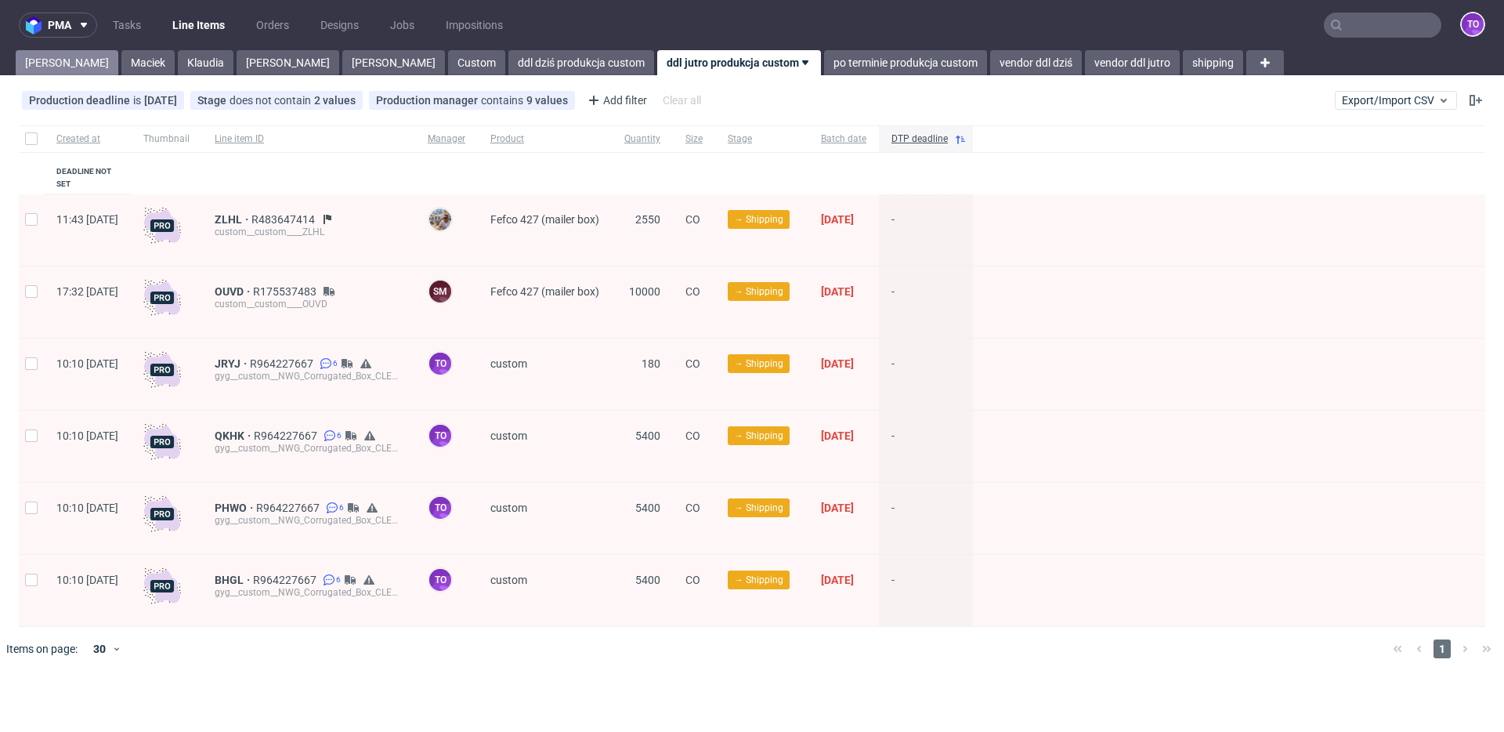
click at [68, 60] on link "Tomasz" at bounding box center [67, 62] width 103 height 25
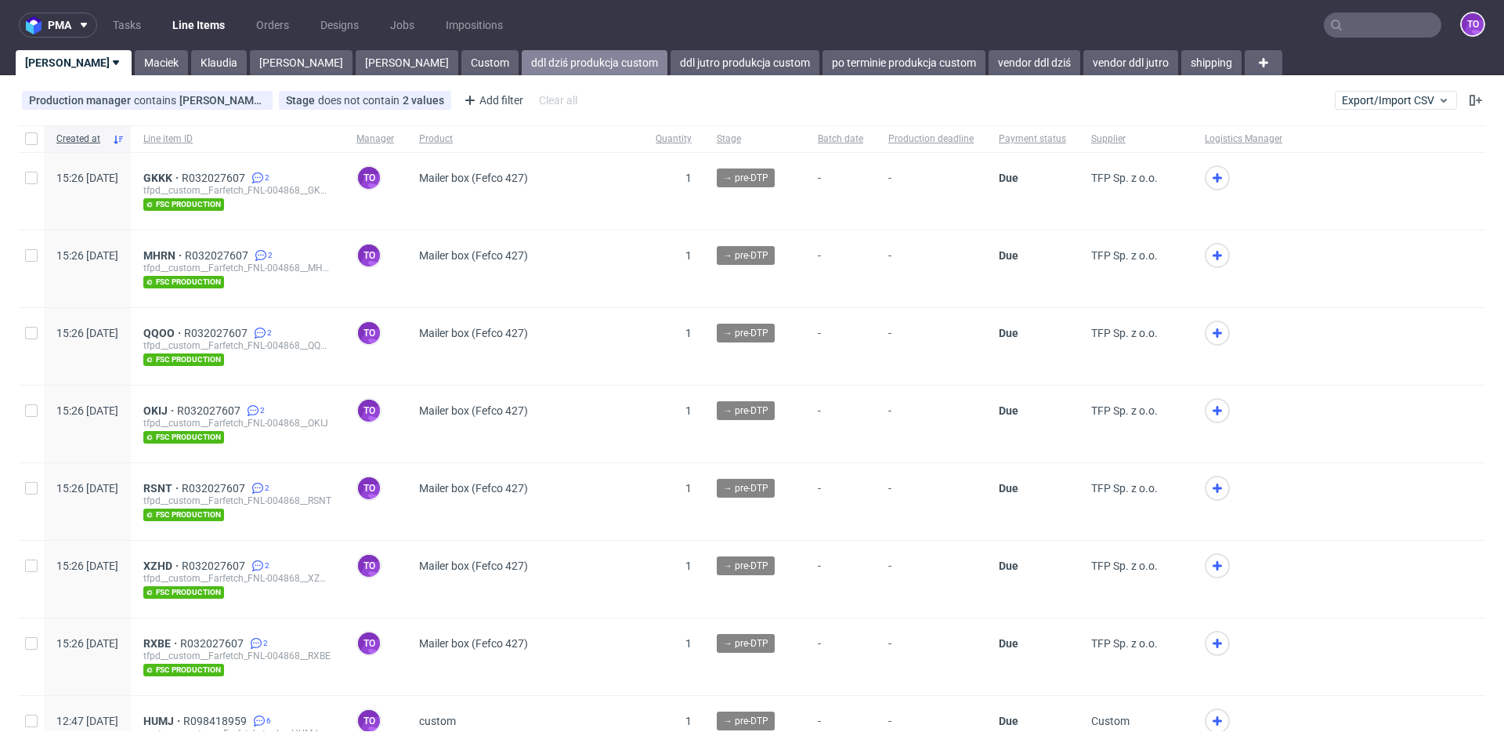
click at [522, 57] on link "ddl dziś produkcja custom" at bounding box center [595, 62] width 146 height 25
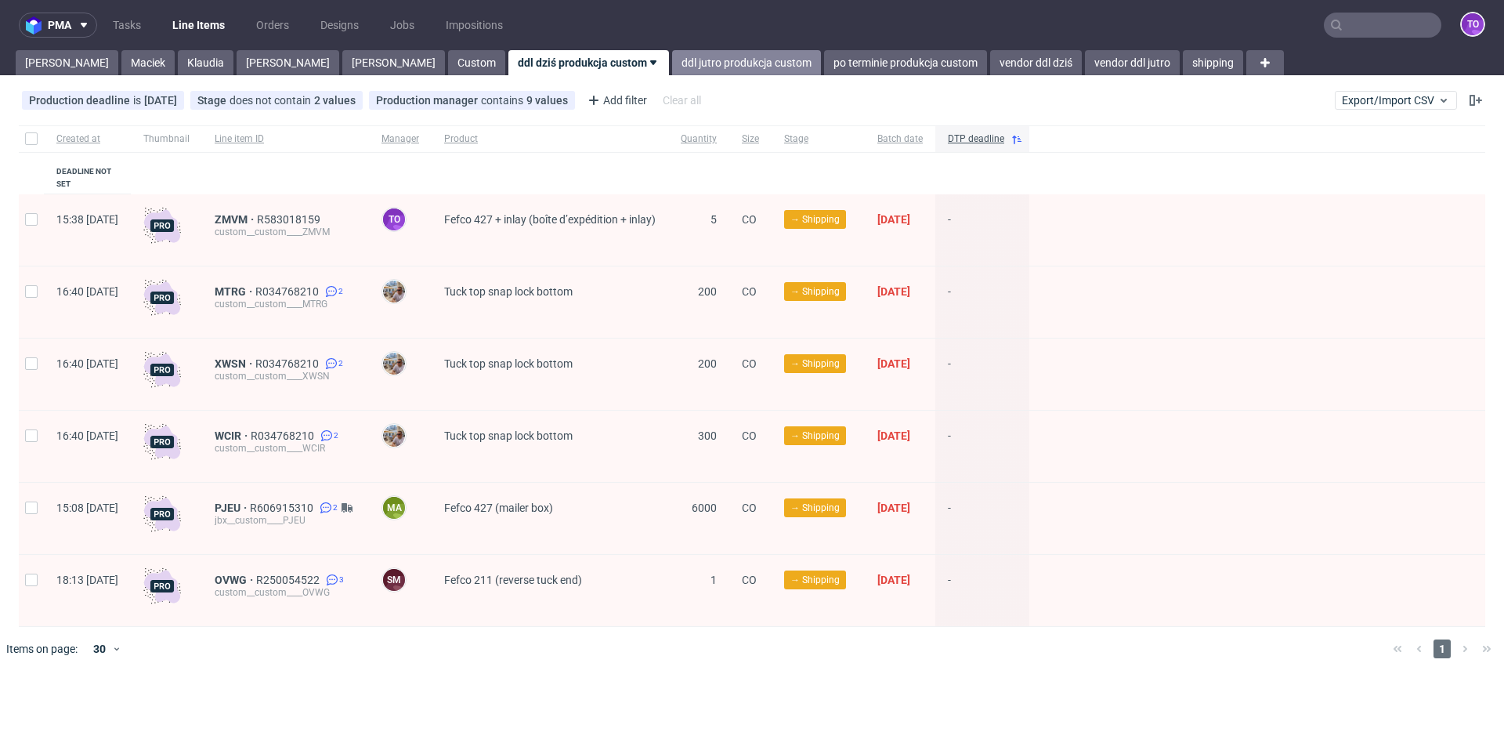
click at [672, 63] on link "ddl jutro produkcja custom" at bounding box center [746, 62] width 149 height 25
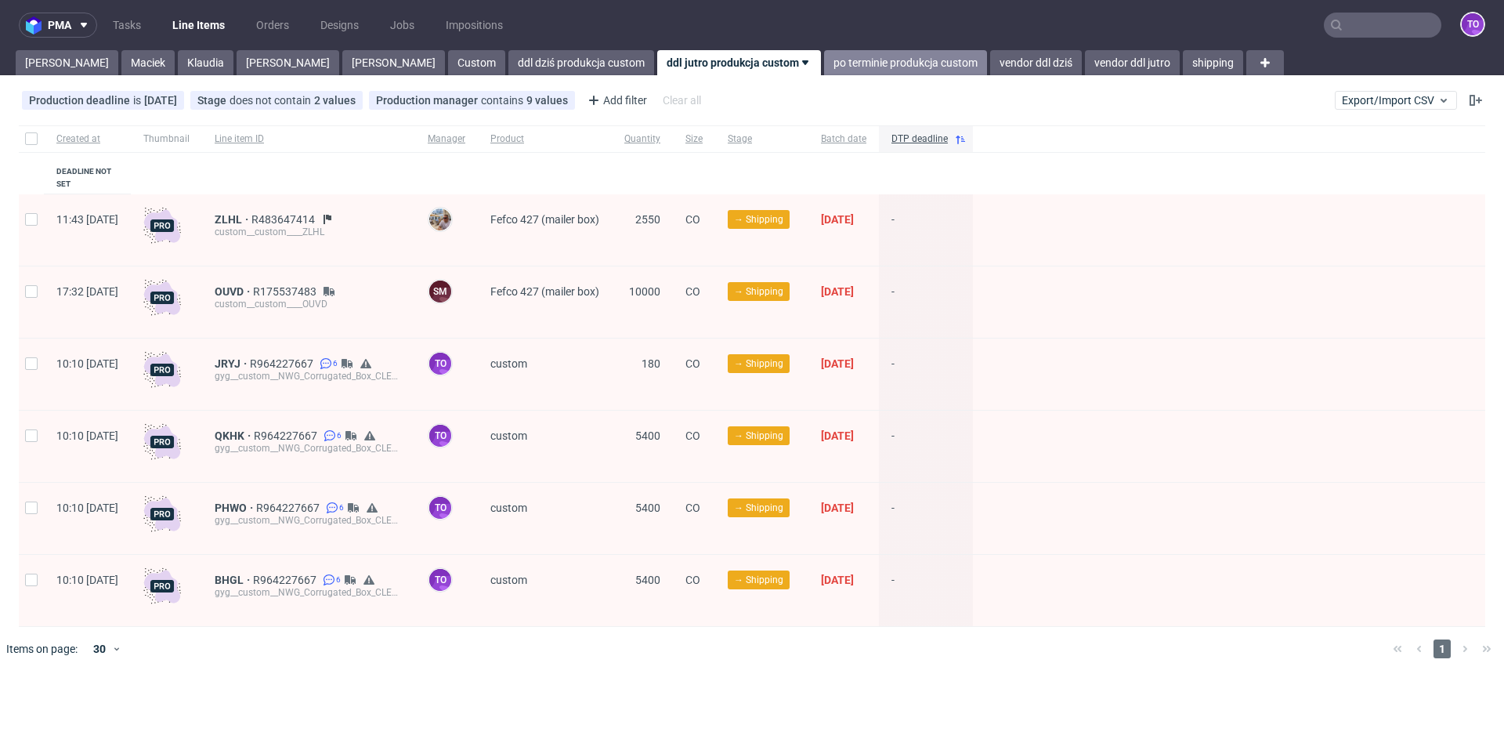
click at [824, 63] on link "po terminie produkcja custom" at bounding box center [905, 62] width 163 height 25
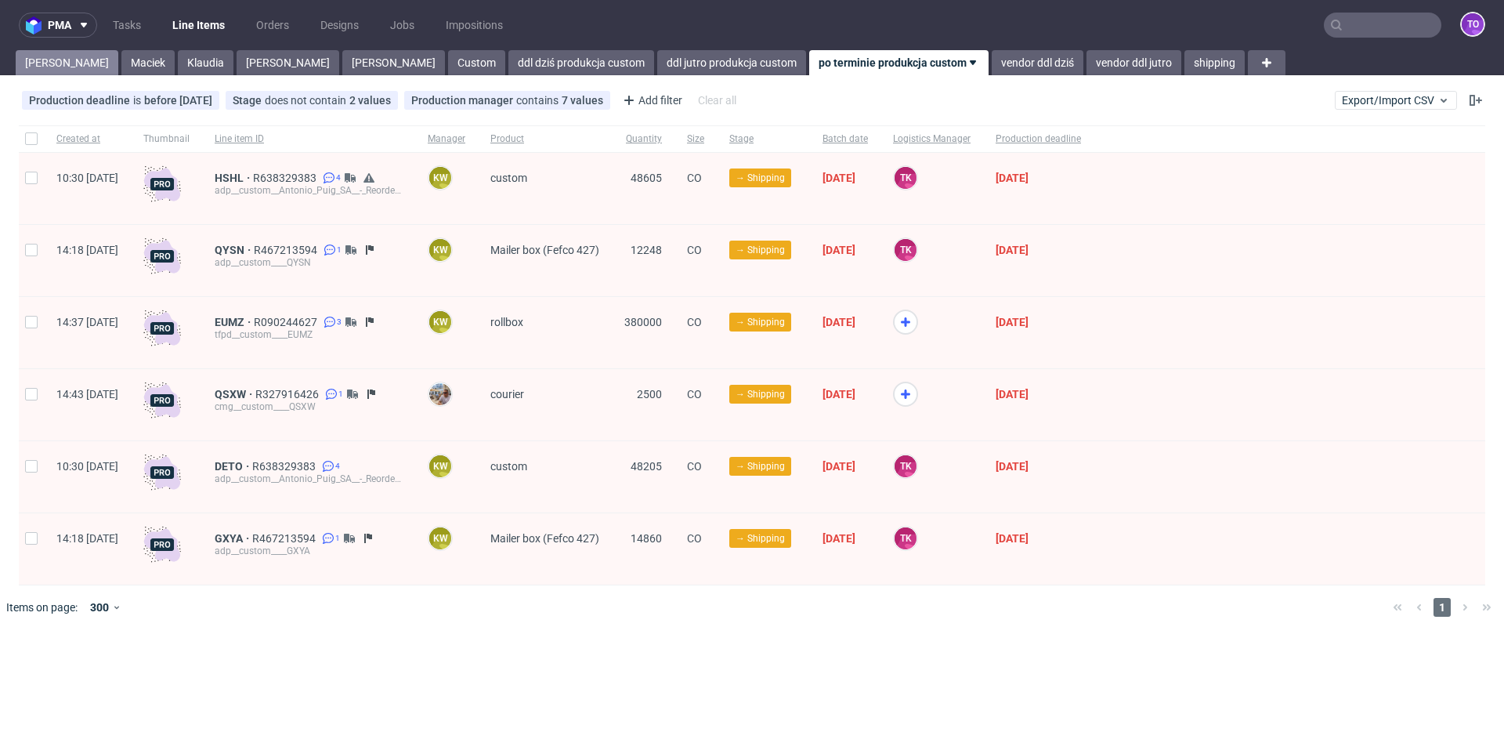
click at [55, 63] on link "Tomasz" at bounding box center [67, 62] width 103 height 25
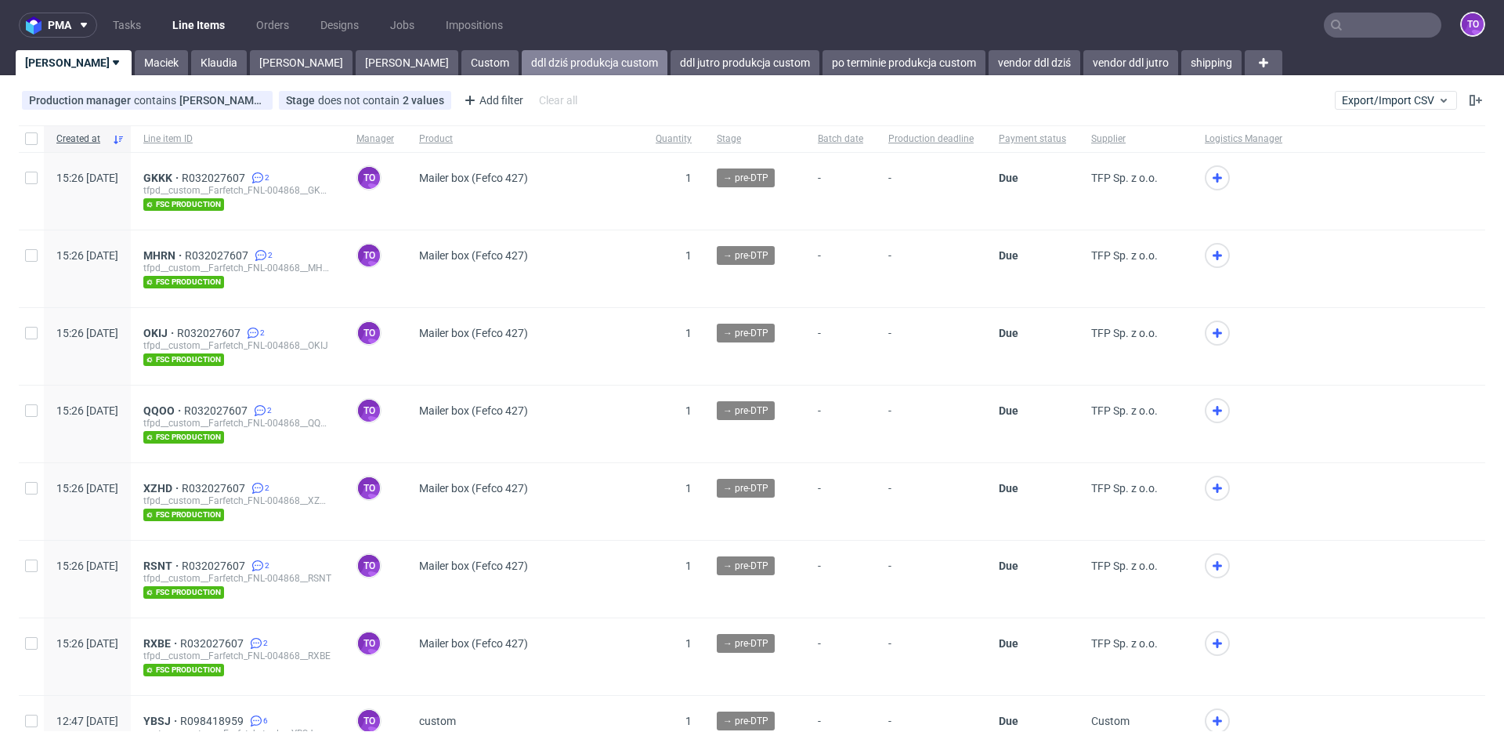
click at [522, 60] on link "ddl dziś produkcja custom" at bounding box center [595, 62] width 146 height 25
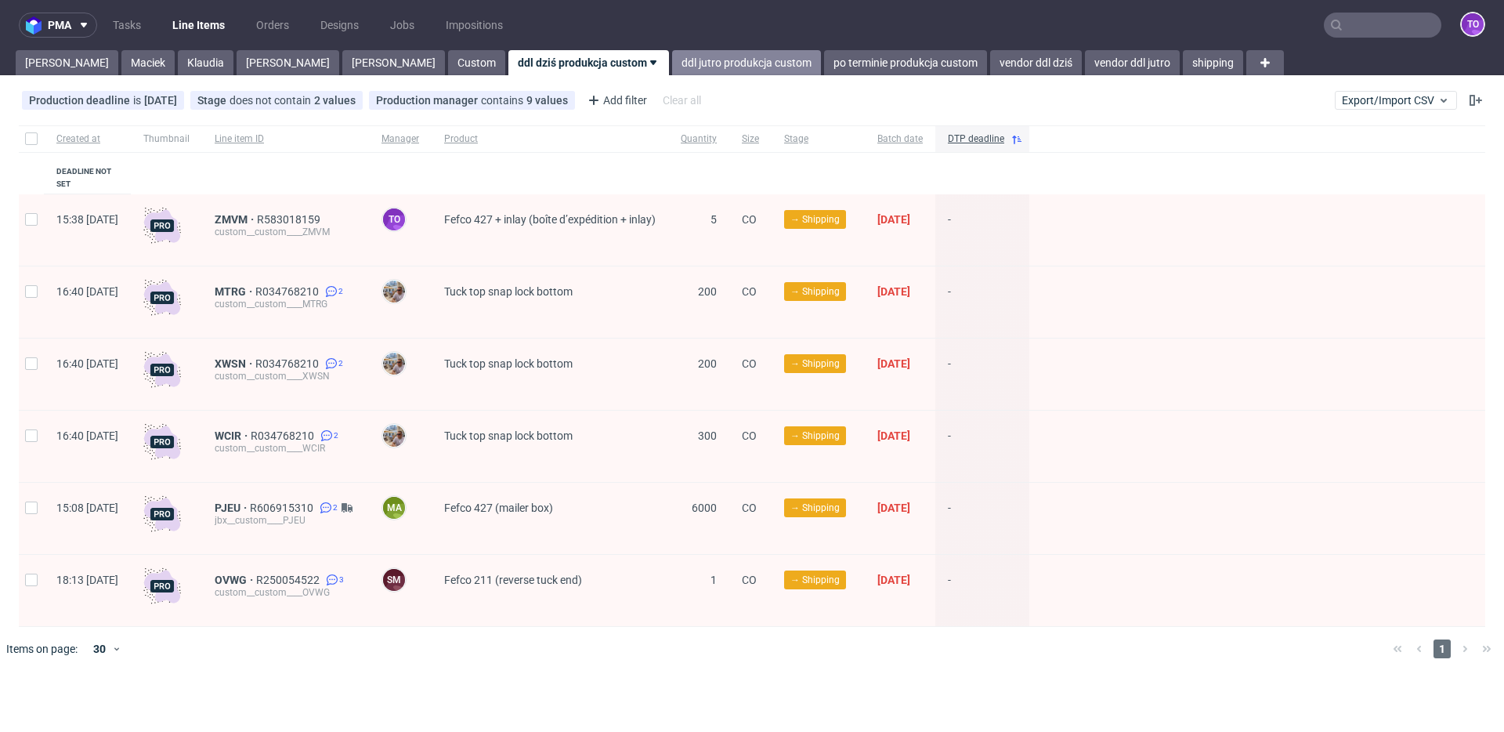
click at [672, 70] on link "ddl jutro produkcja custom" at bounding box center [746, 62] width 149 height 25
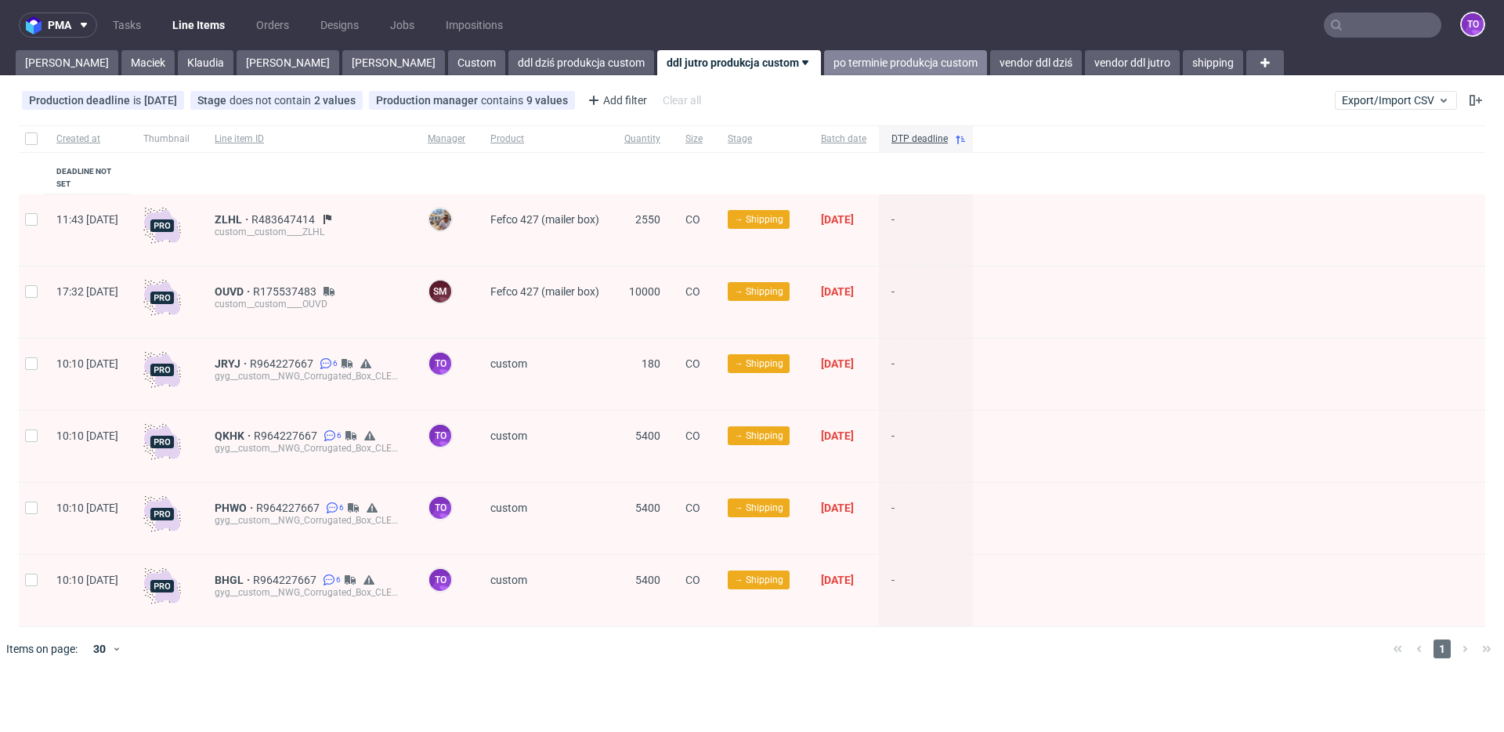
click at [824, 63] on link "po terminie produkcja custom" at bounding box center [905, 62] width 163 height 25
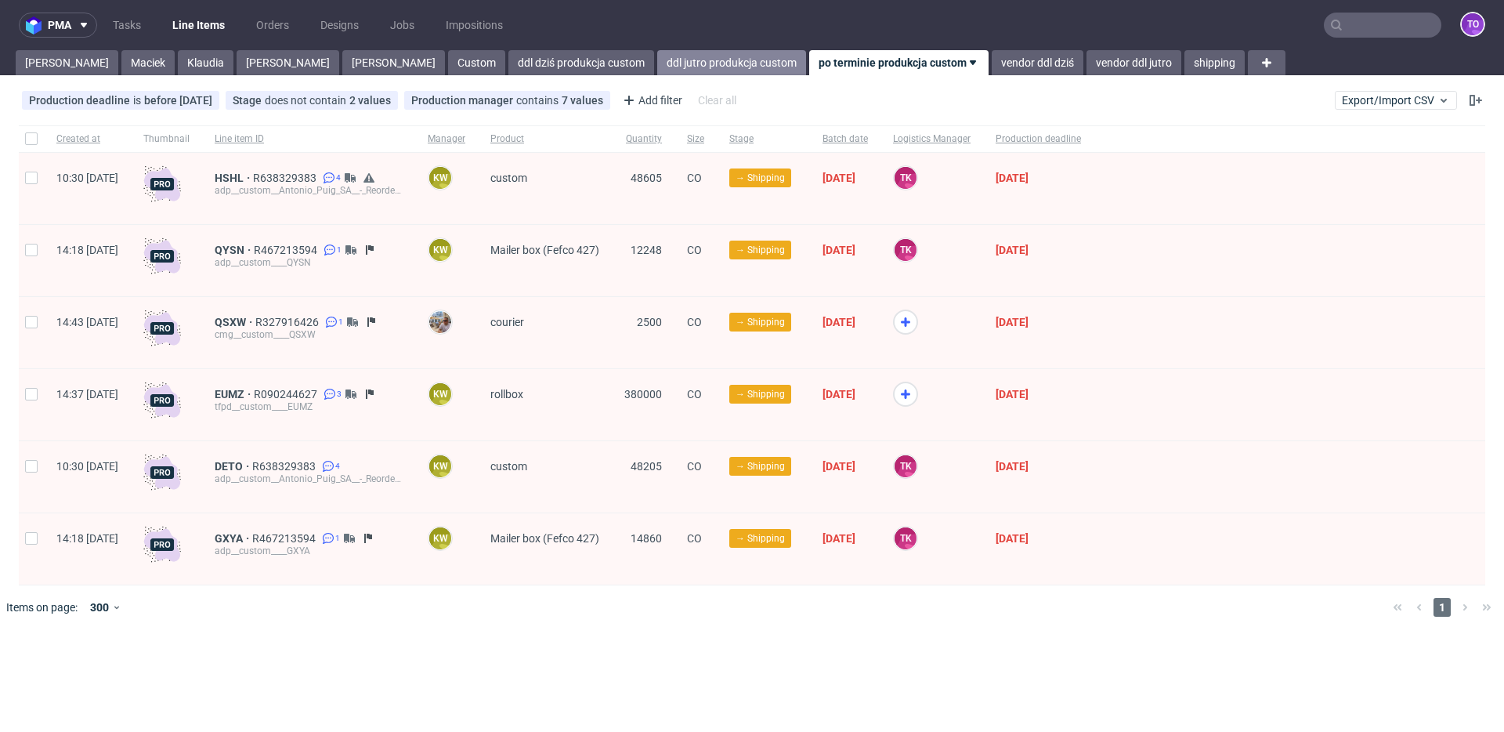
click at [657, 61] on link "ddl jutro produkcja custom" at bounding box center [731, 62] width 149 height 25
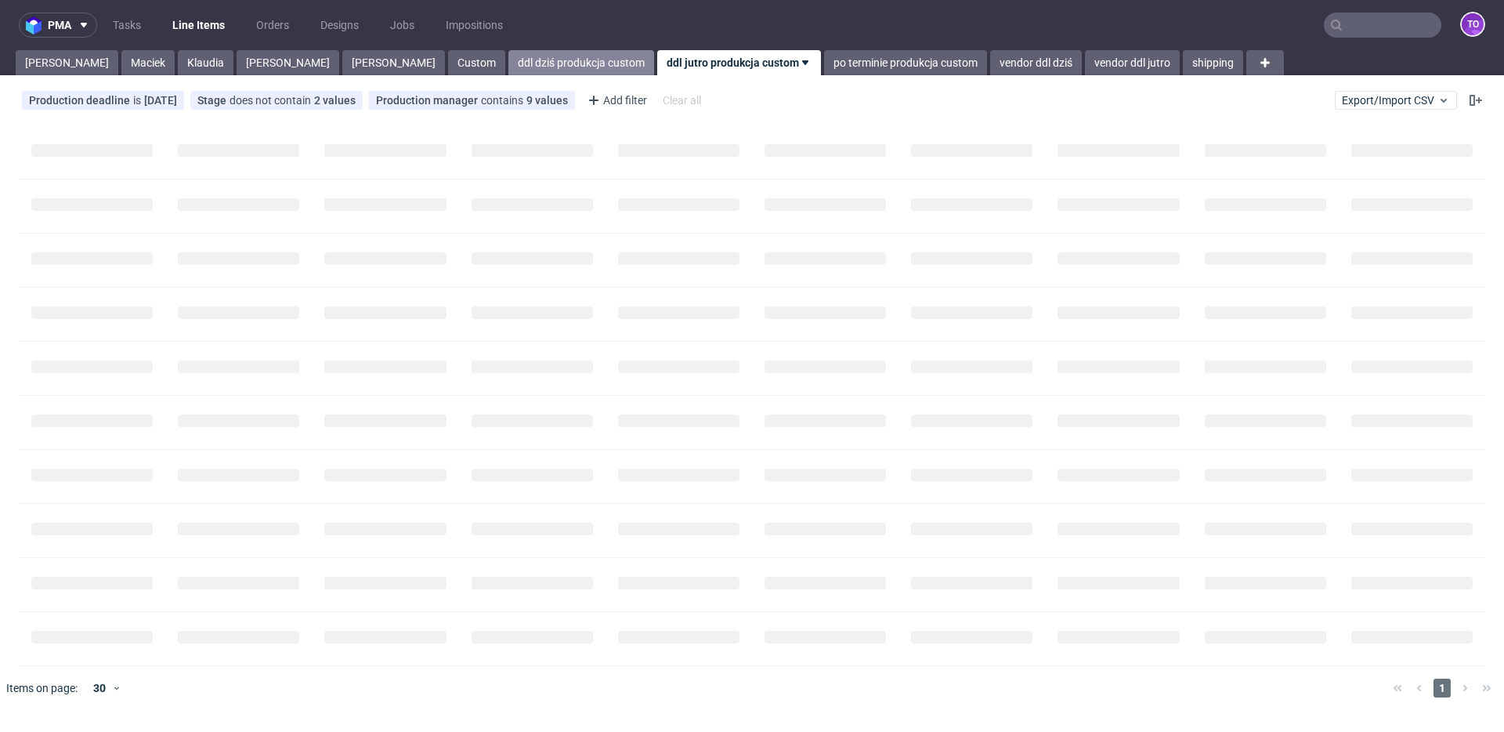
click at [508, 60] on link "ddl dziś produkcja custom" at bounding box center [581, 62] width 146 height 25
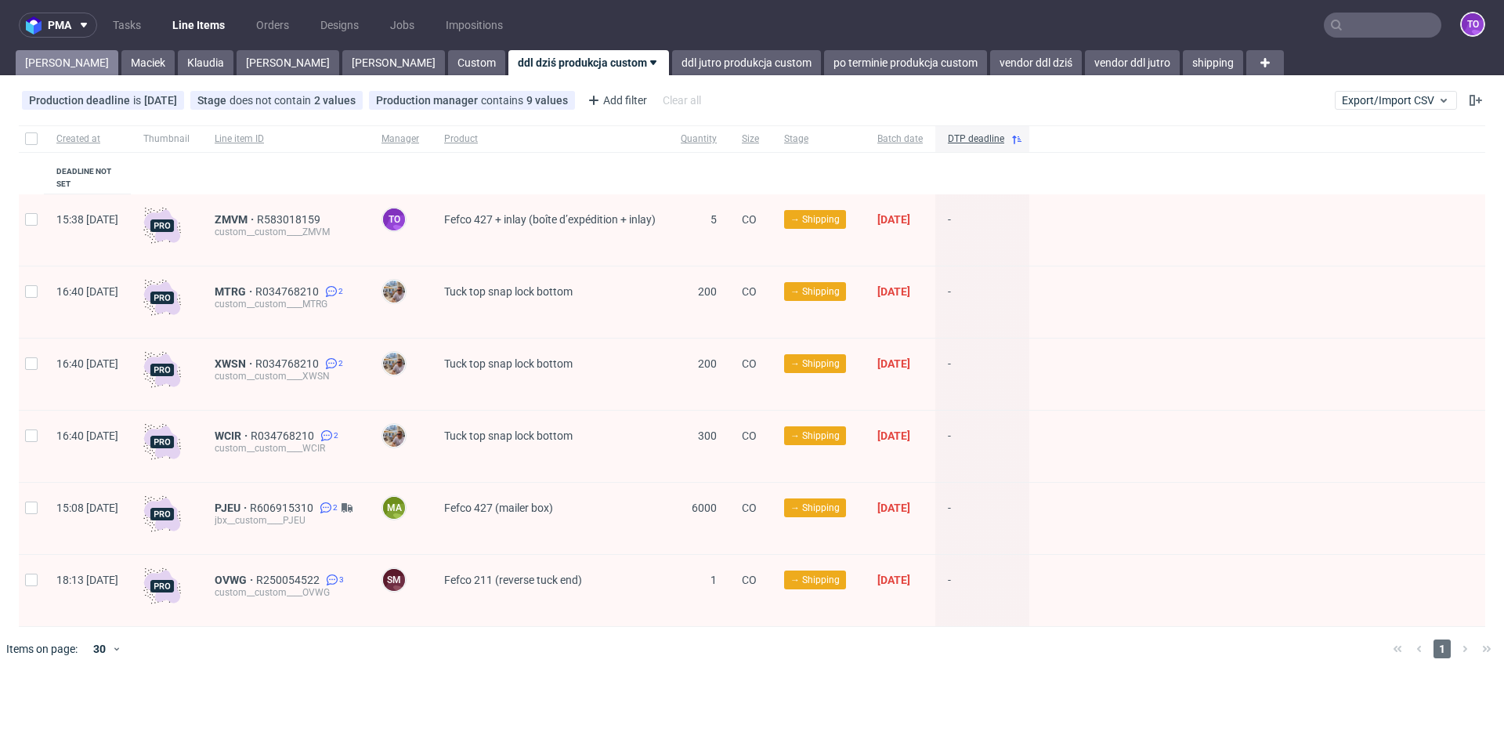
click at [35, 63] on link "Tomasz" at bounding box center [67, 62] width 103 height 25
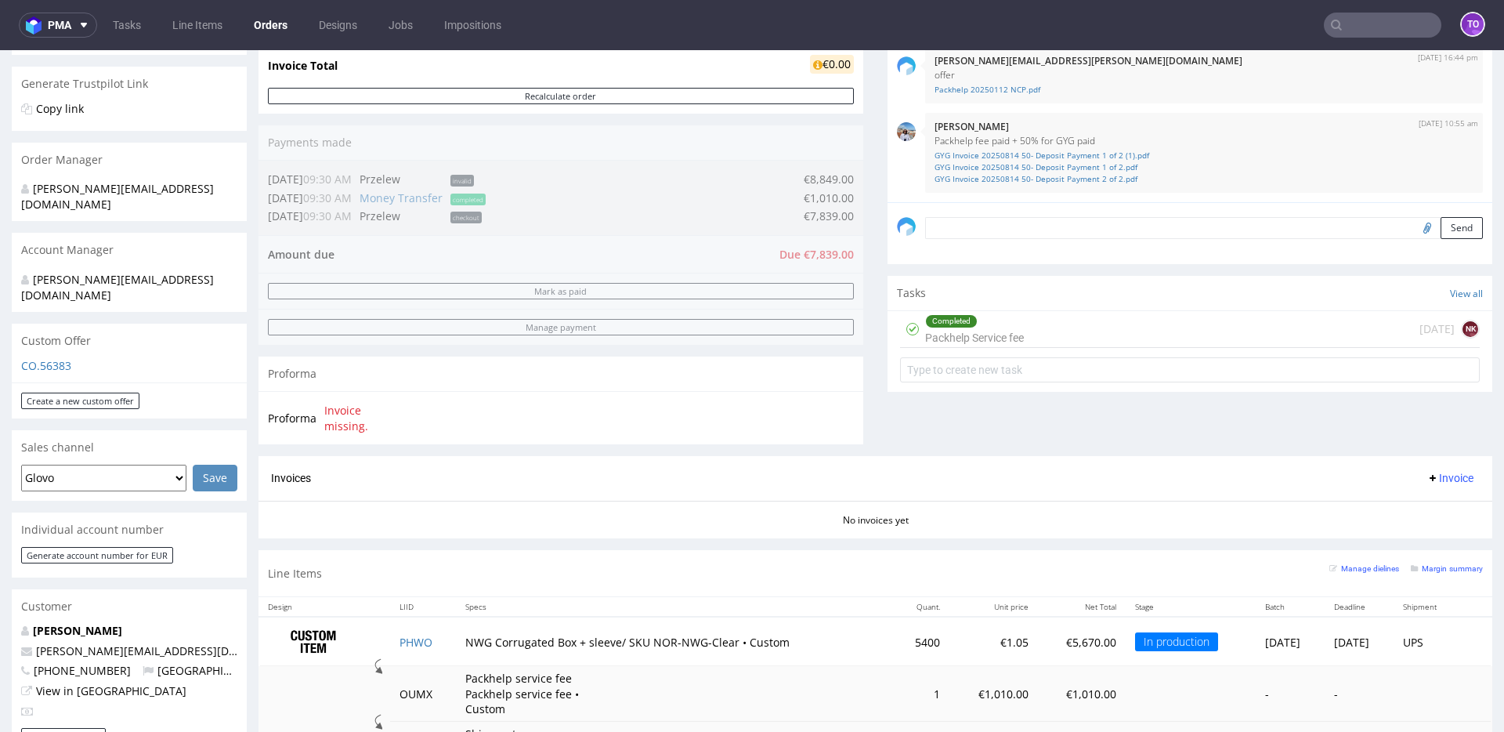
scroll to position [7, 0]
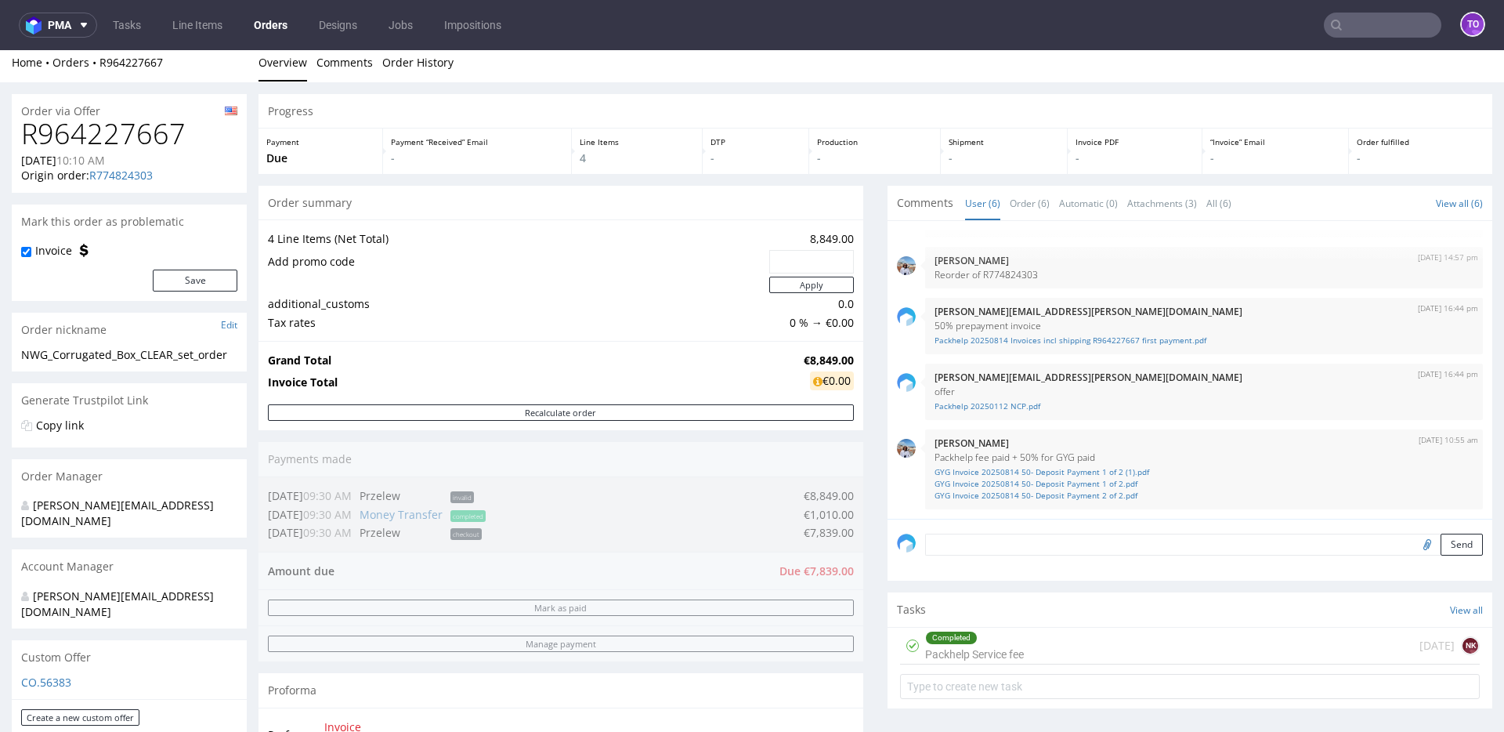
click at [1058, 537] on textarea at bounding box center [1204, 545] width 558 height 22
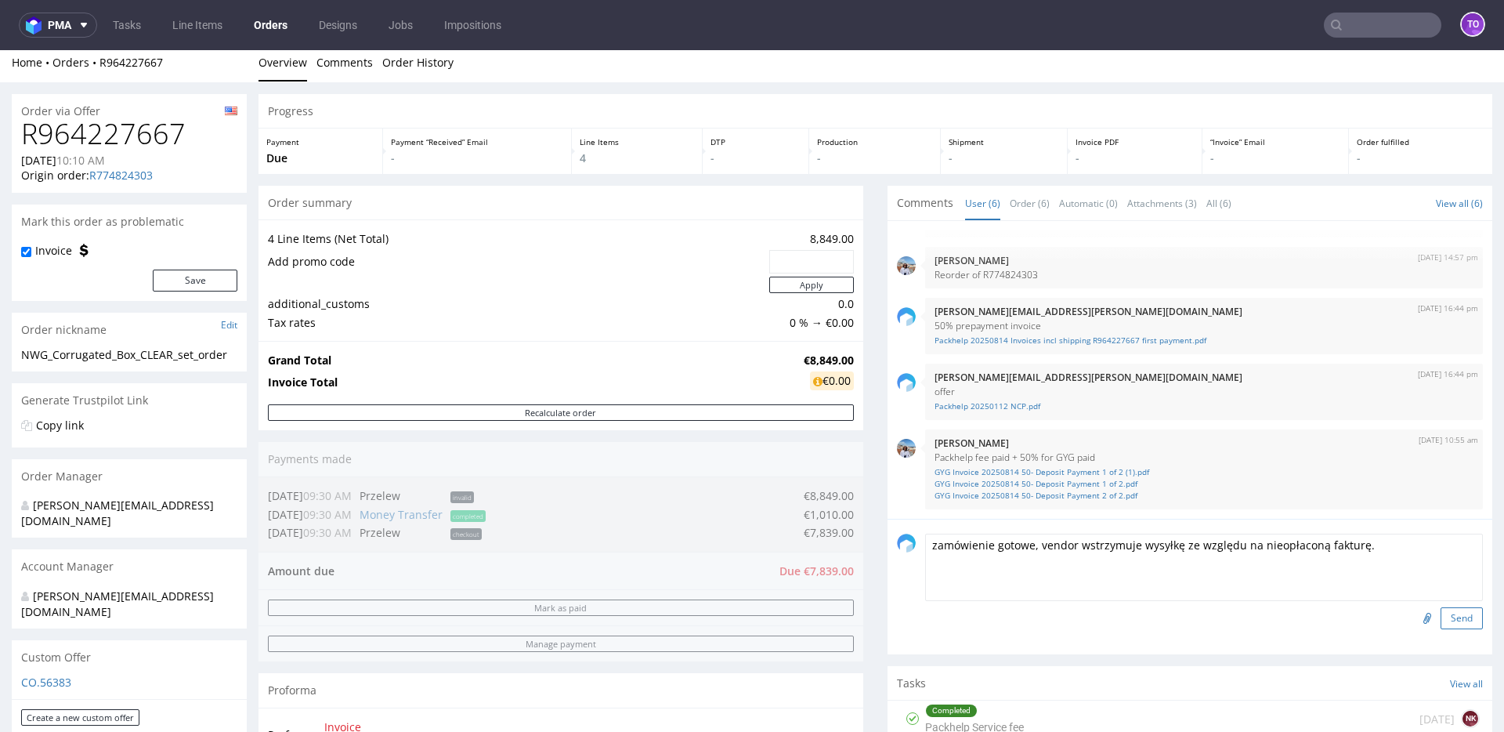
type textarea "zamówienie gotowe, vendor wstrzymuje wysyłkę ze względu na nieopłaconą fakturę."
click at [1441, 617] on button "Send" at bounding box center [1462, 618] width 42 height 22
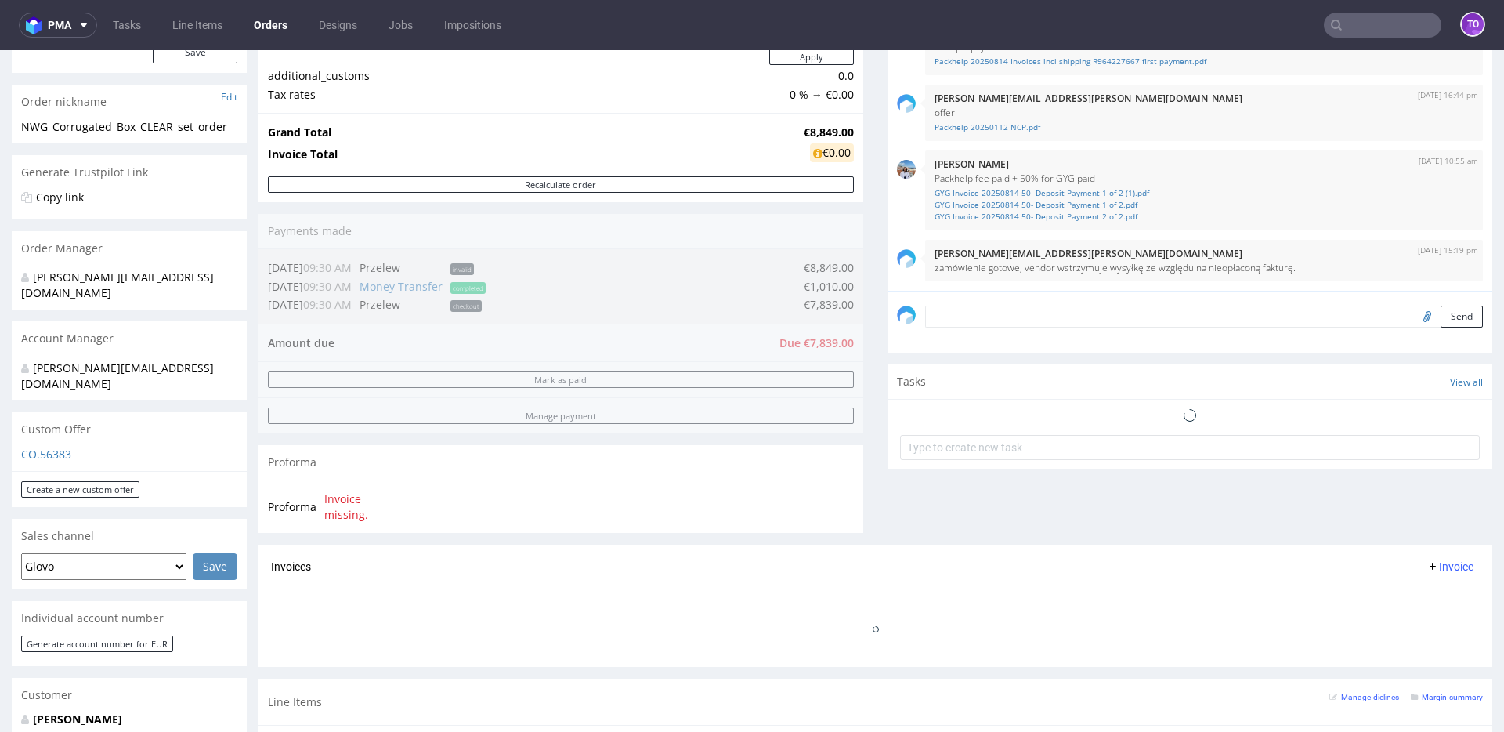
scroll to position [718, 0]
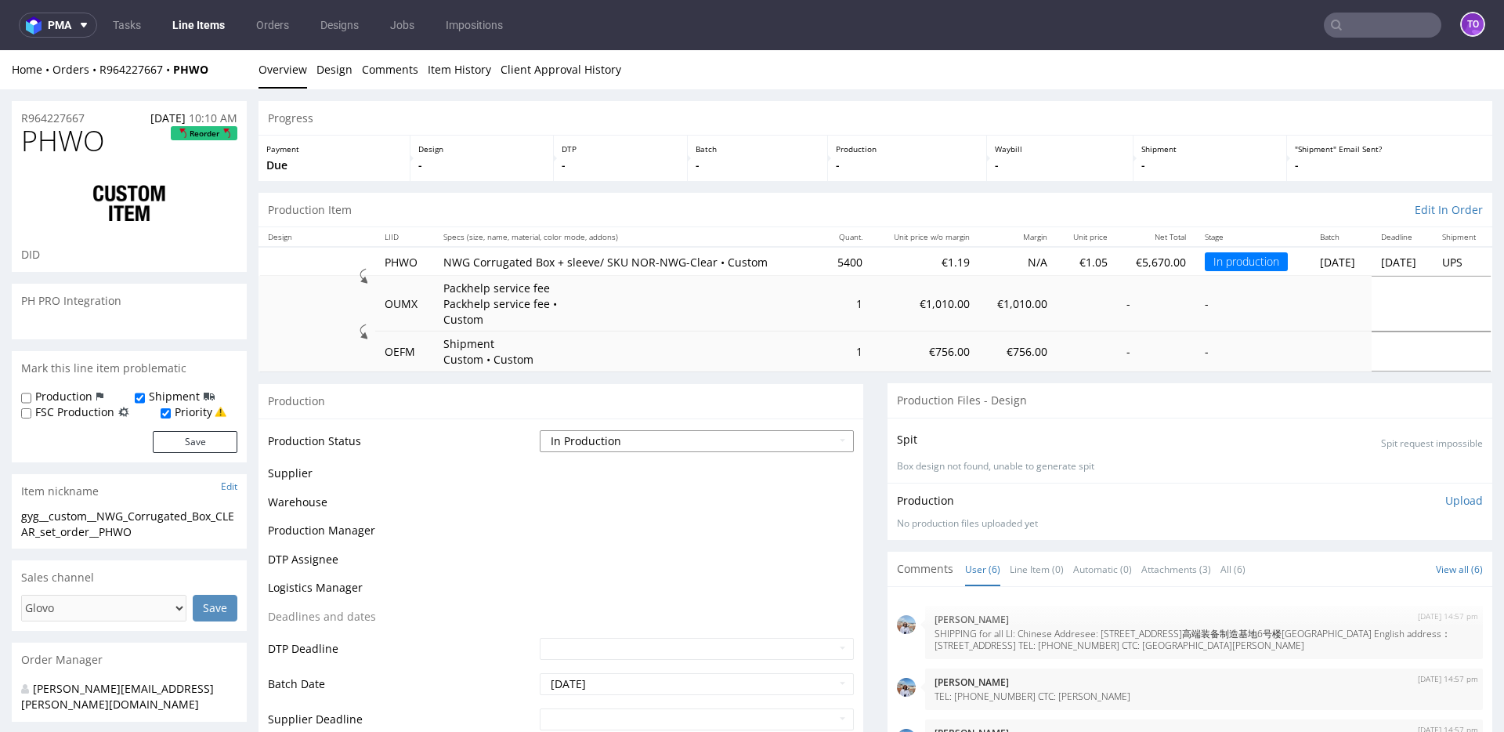
scroll to position [118, 0]
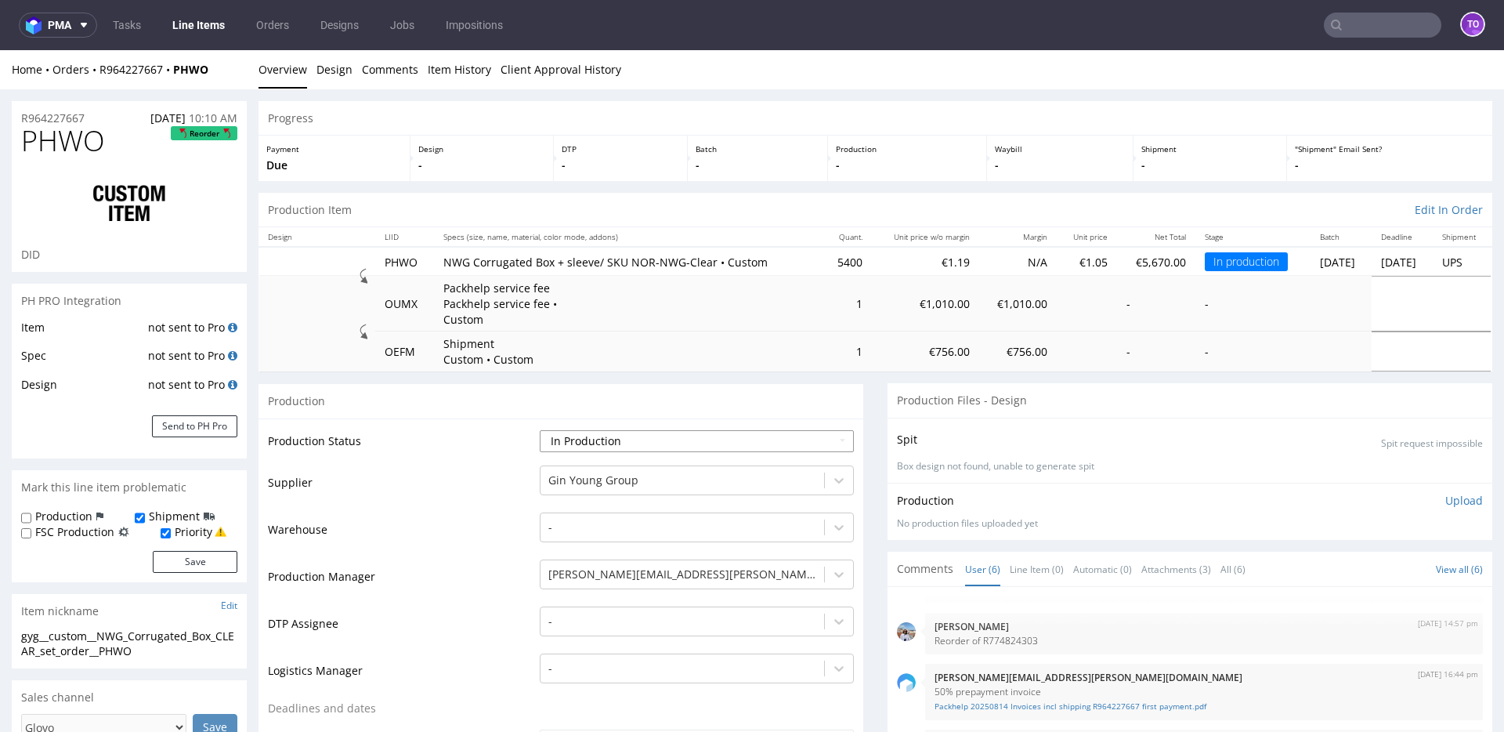
click at [617, 437] on select "Waiting for Artwork Waiting for Diecut Waiting for Mockup Waiting for DTP Waiti…" at bounding box center [697, 441] width 314 height 22
select select "production_complete"
click at [540, 430] on select "Waiting for Artwork Waiting for Diecut Waiting for Mockup Waiting for DTP Waiti…" at bounding box center [697, 441] width 314 height 22
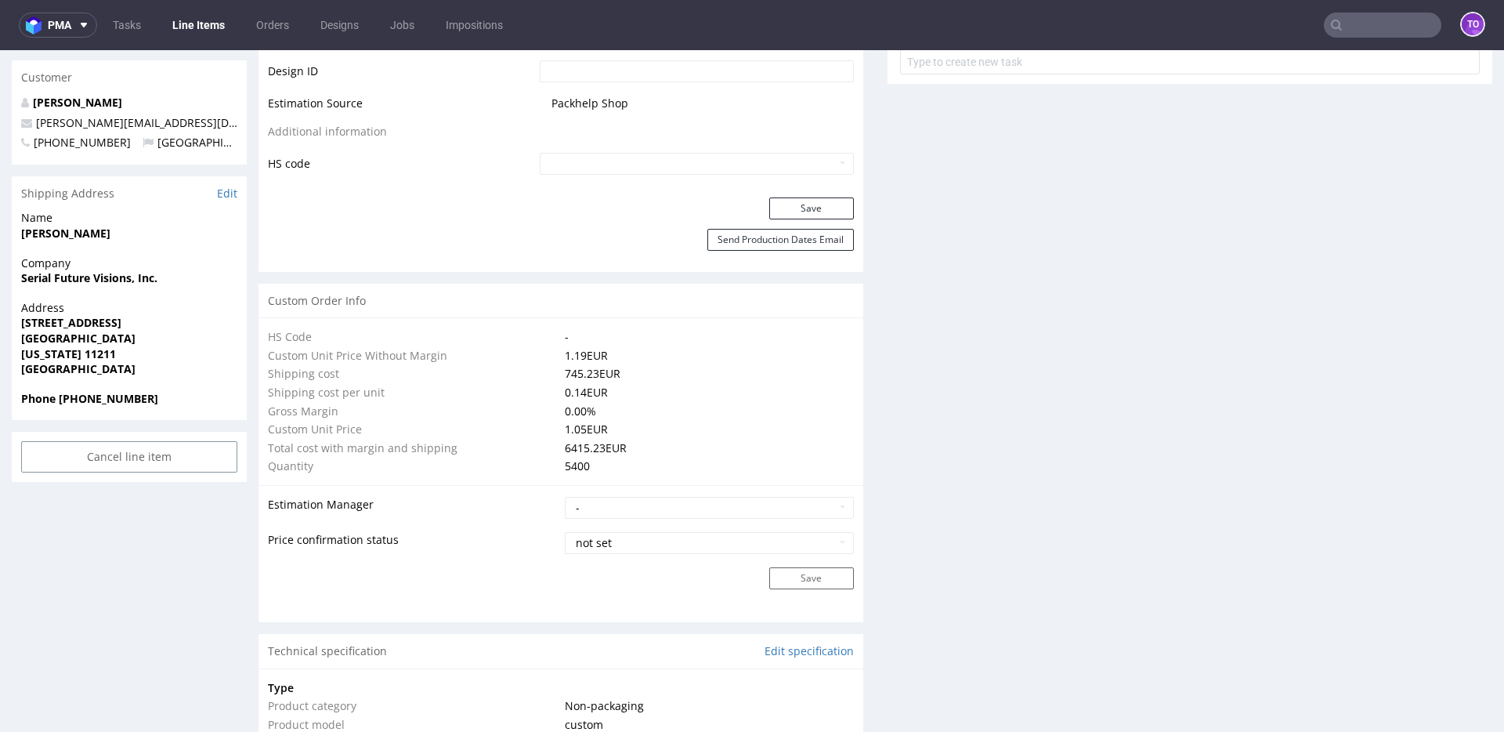
scroll to position [830, 0]
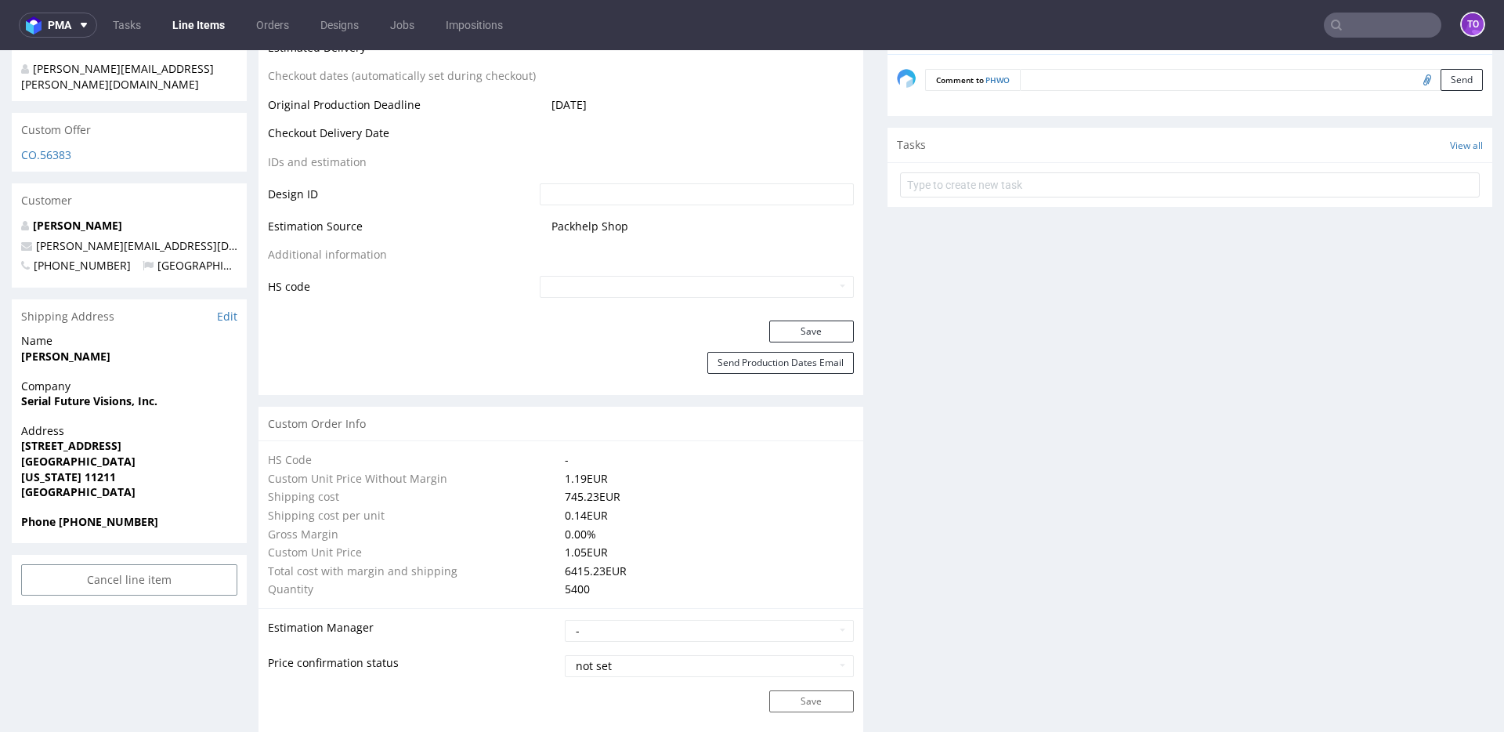
click at [772, 325] on button "Save" at bounding box center [811, 331] width 85 height 22
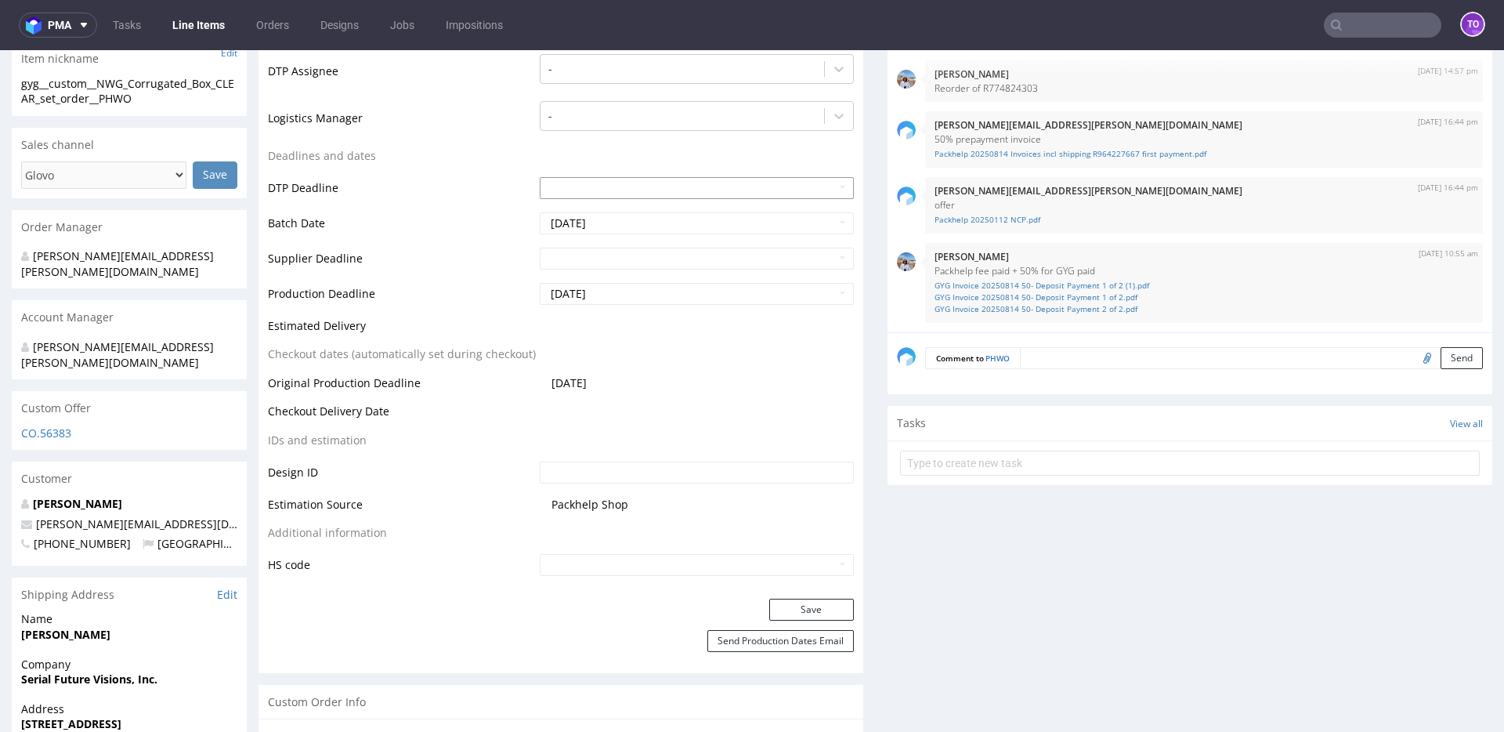
scroll to position [0, 0]
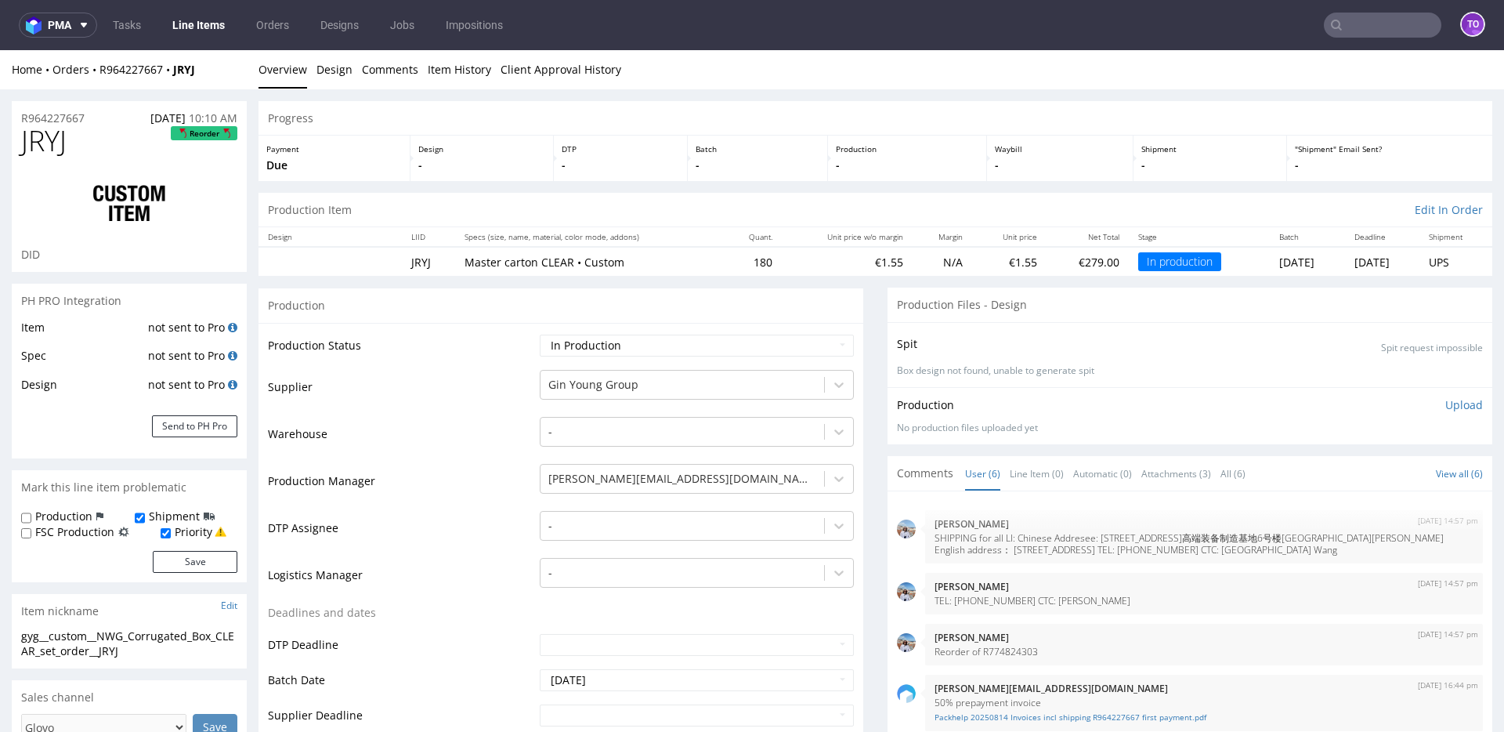
scroll to position [118, 0]
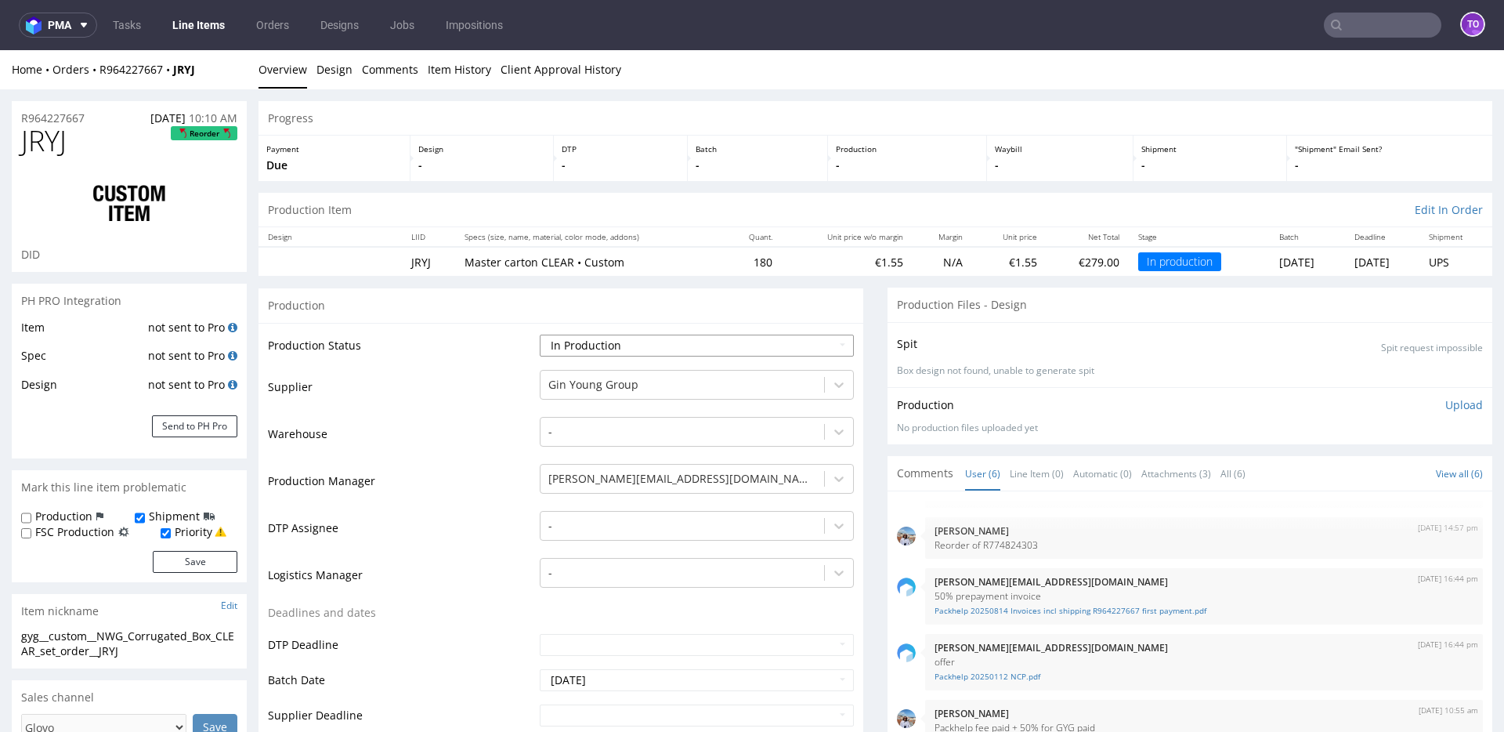
click at [612, 348] on select "Waiting for Artwork Waiting for Diecut Waiting for Mockup Waiting for DTP Waiti…" at bounding box center [697, 346] width 314 height 22
select select "production_complete"
click at [540, 335] on select "Waiting for Artwork Waiting for Diecut Waiting for Mockup Waiting for DTP Waiti…" at bounding box center [697, 346] width 314 height 22
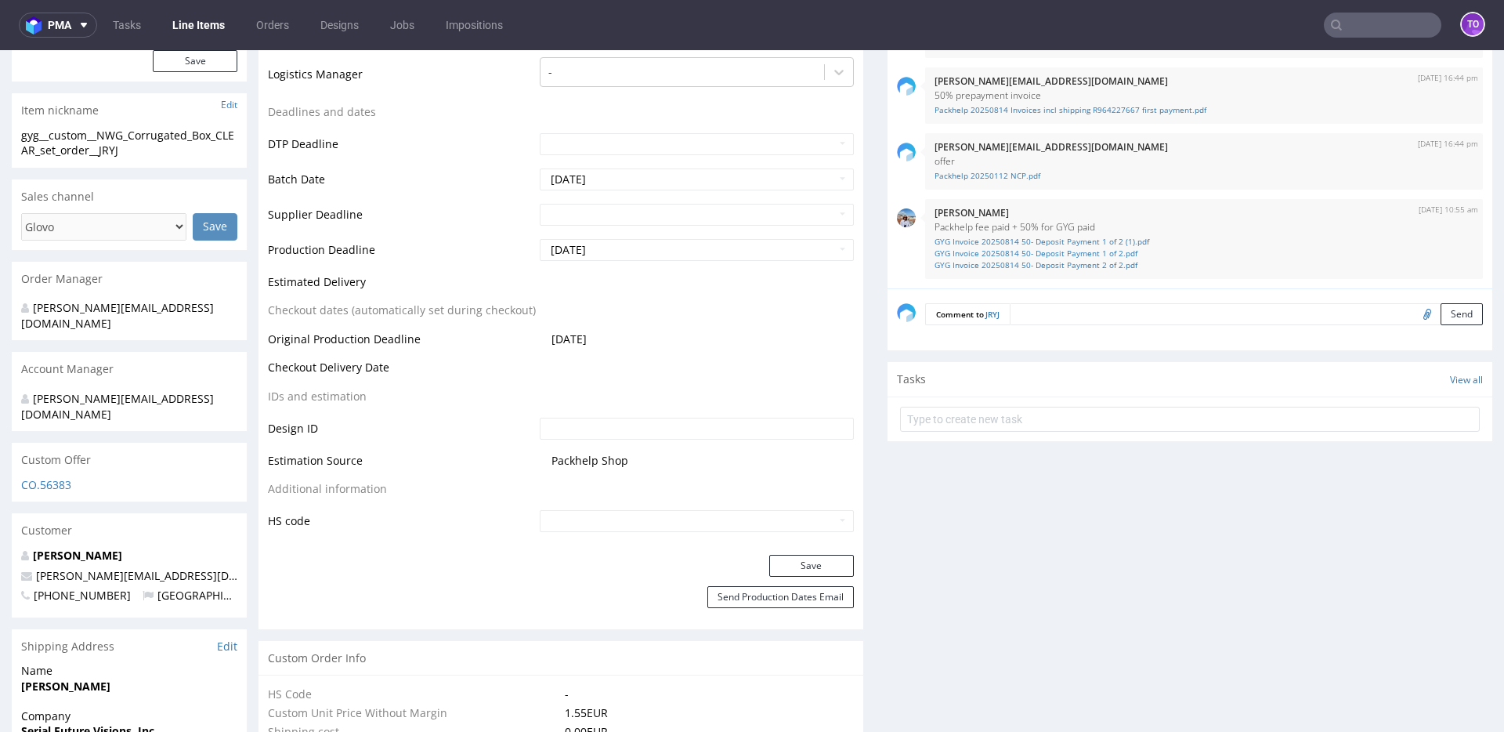
scroll to position [613, 0]
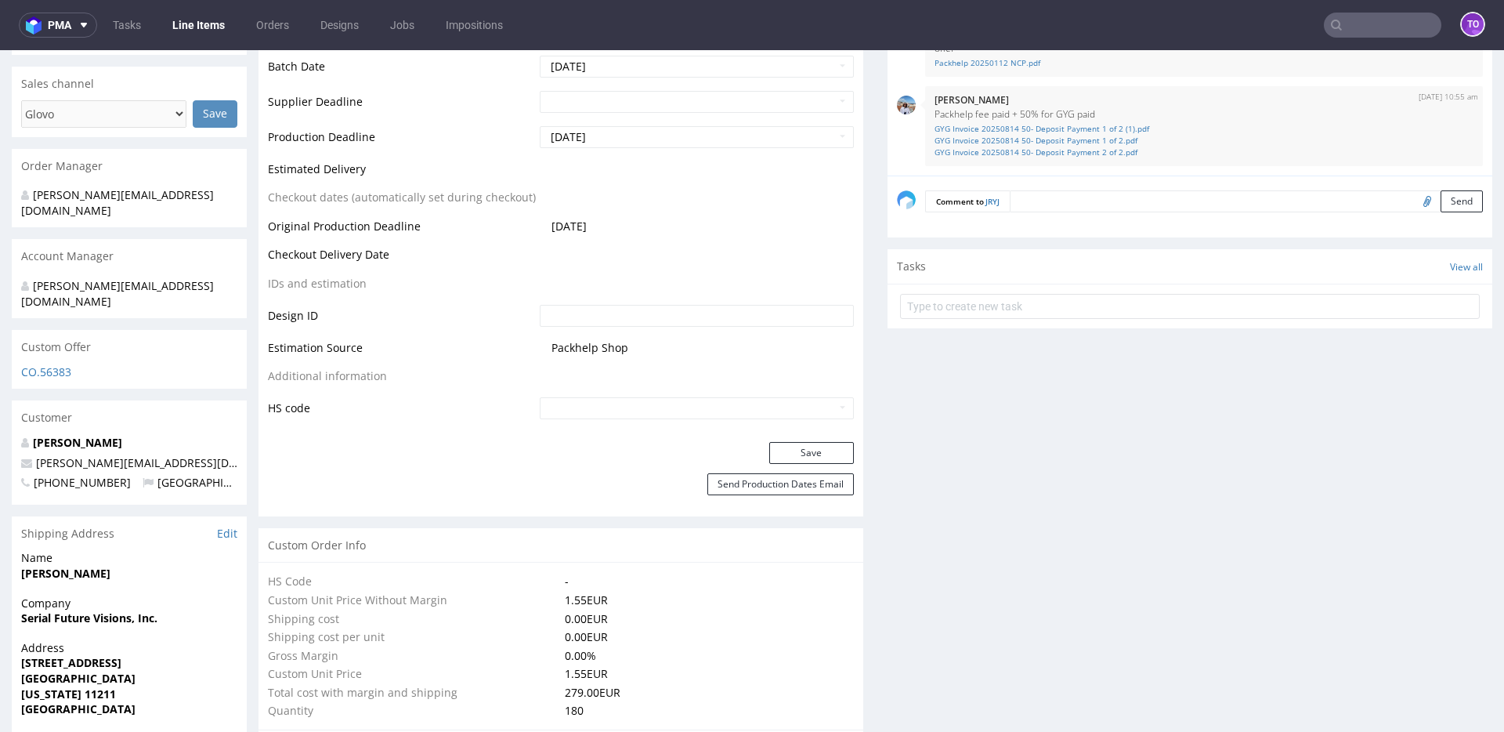
click at [798, 440] on div "Production Status Waiting for Artwork Waiting for Diecut Waiting for Mockup Wai…" at bounding box center [561, 75] width 605 height 732
click at [801, 447] on button "Save" at bounding box center [811, 453] width 85 height 22
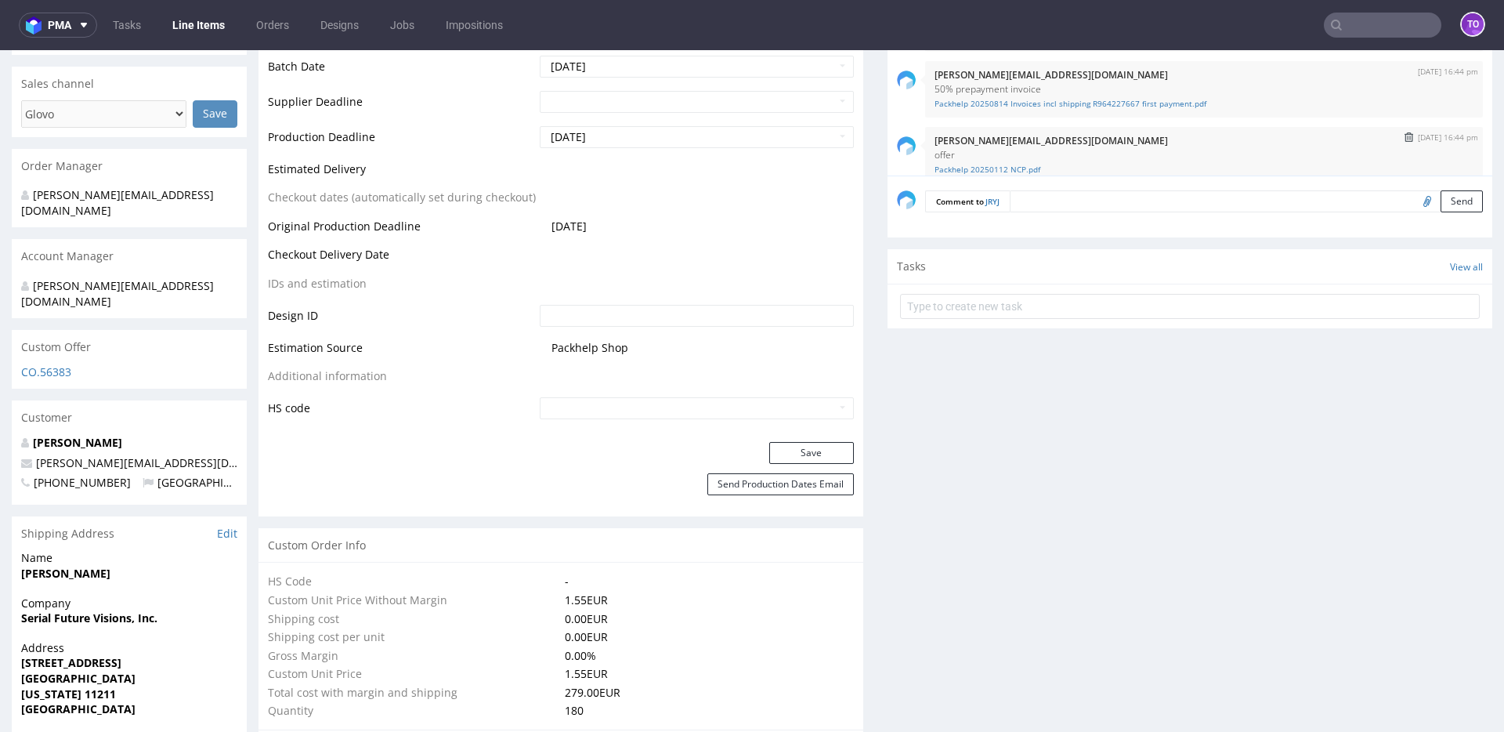
scroll to position [118, 0]
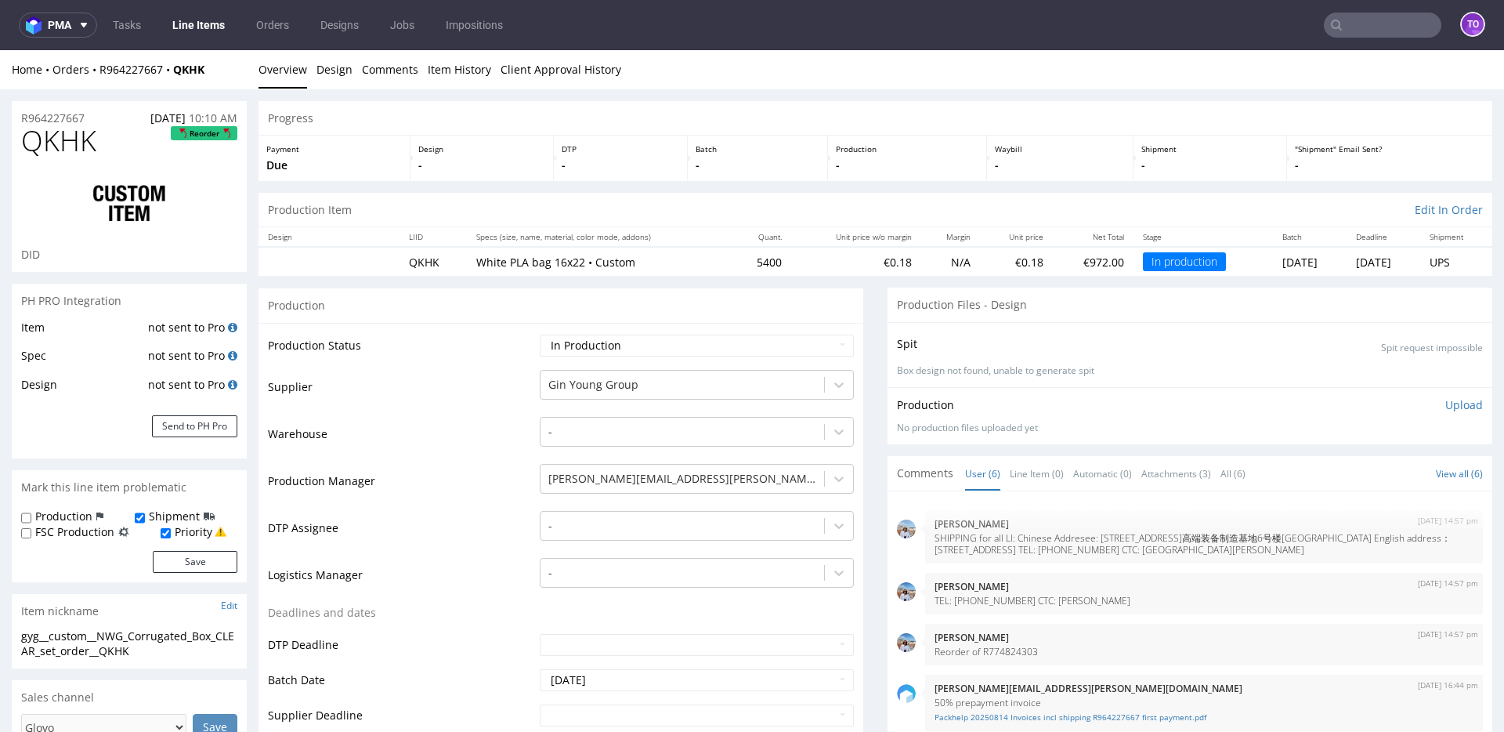
scroll to position [118, 0]
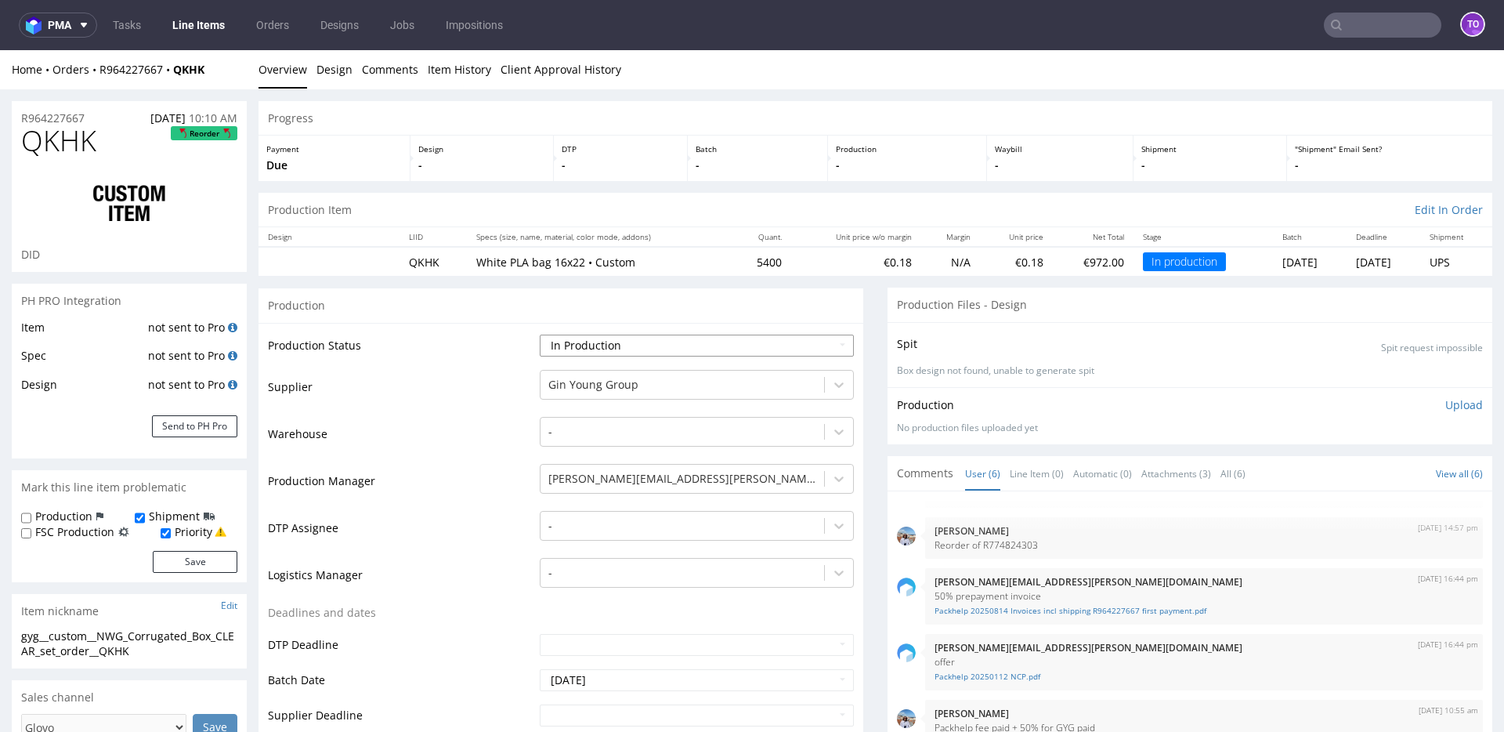
click at [652, 341] on select "Waiting for Artwork Waiting for Diecut Waiting for Mockup Waiting for DTP Waiti…" at bounding box center [697, 346] width 314 height 22
select select "production_complete"
click at [540, 335] on select "Waiting for Artwork Waiting for Diecut Waiting for Mockup Waiting for DTP Waiti…" at bounding box center [697, 346] width 314 height 22
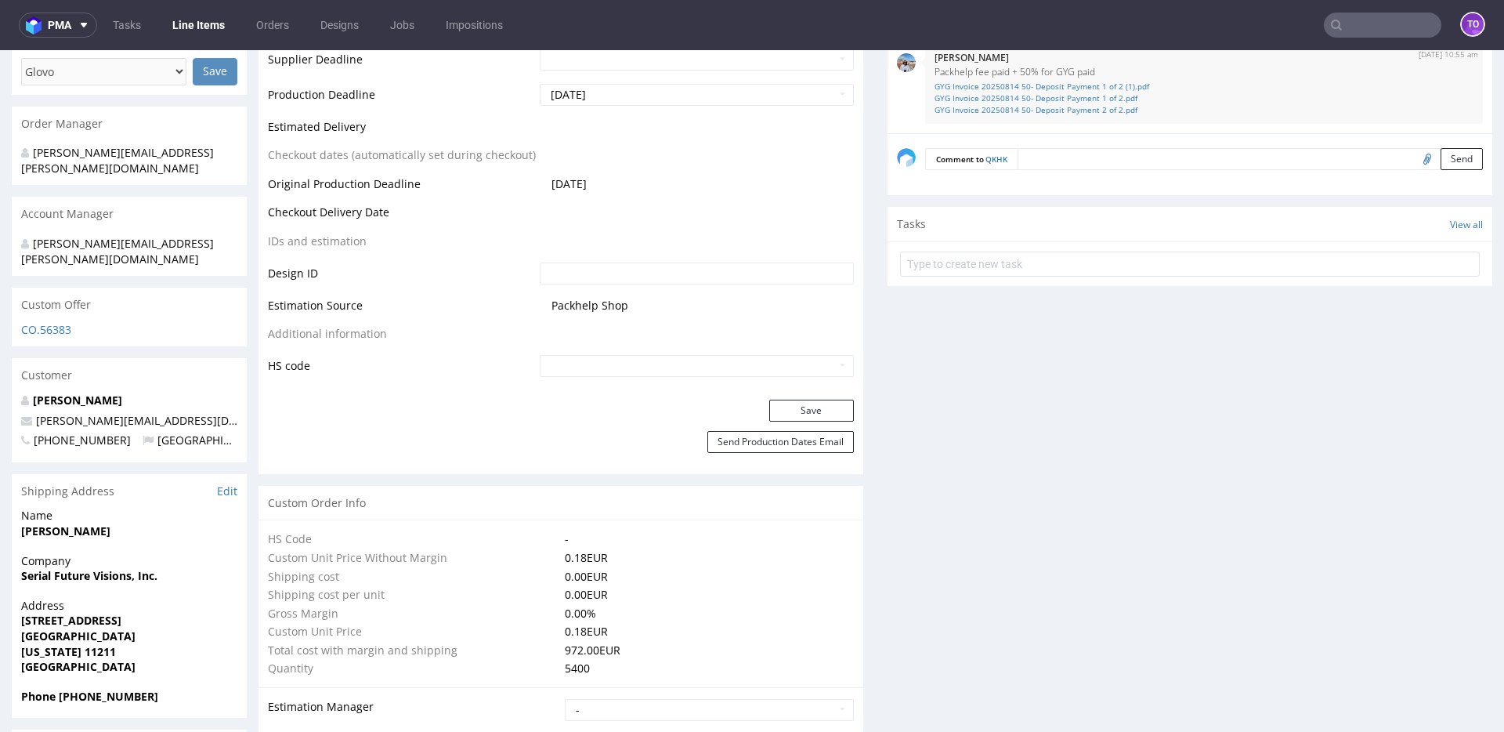
scroll to position [734, 0]
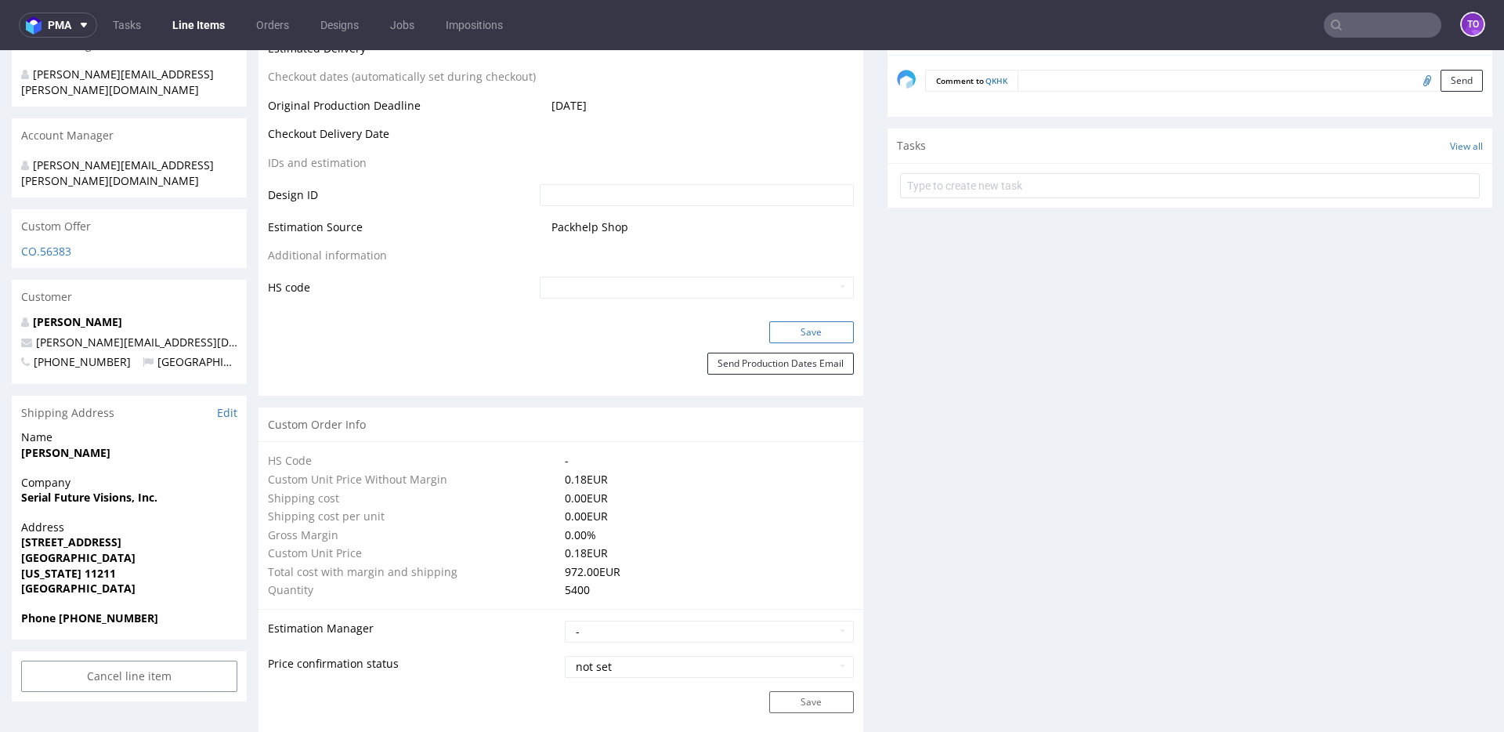
click at [806, 326] on button "Save" at bounding box center [811, 332] width 85 height 22
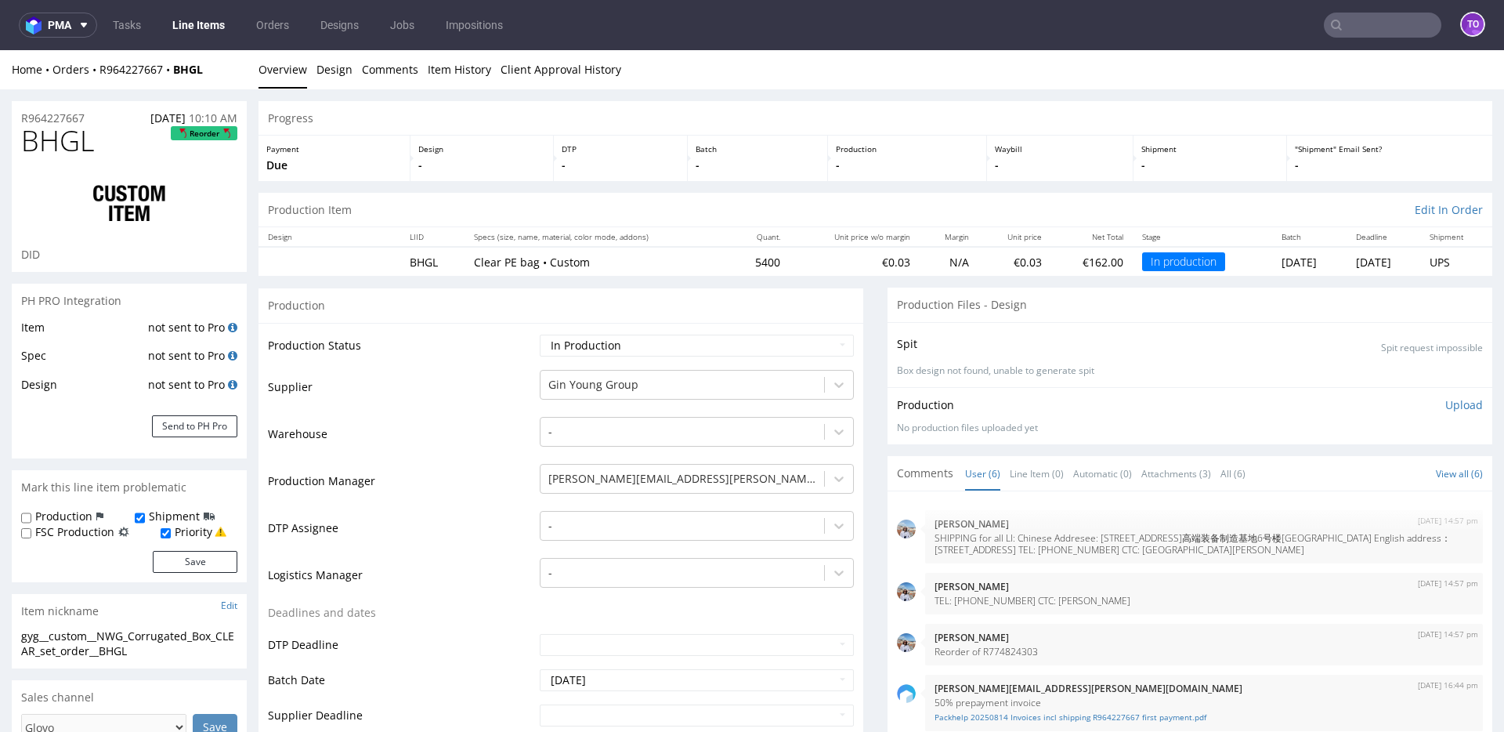
scroll to position [118, 0]
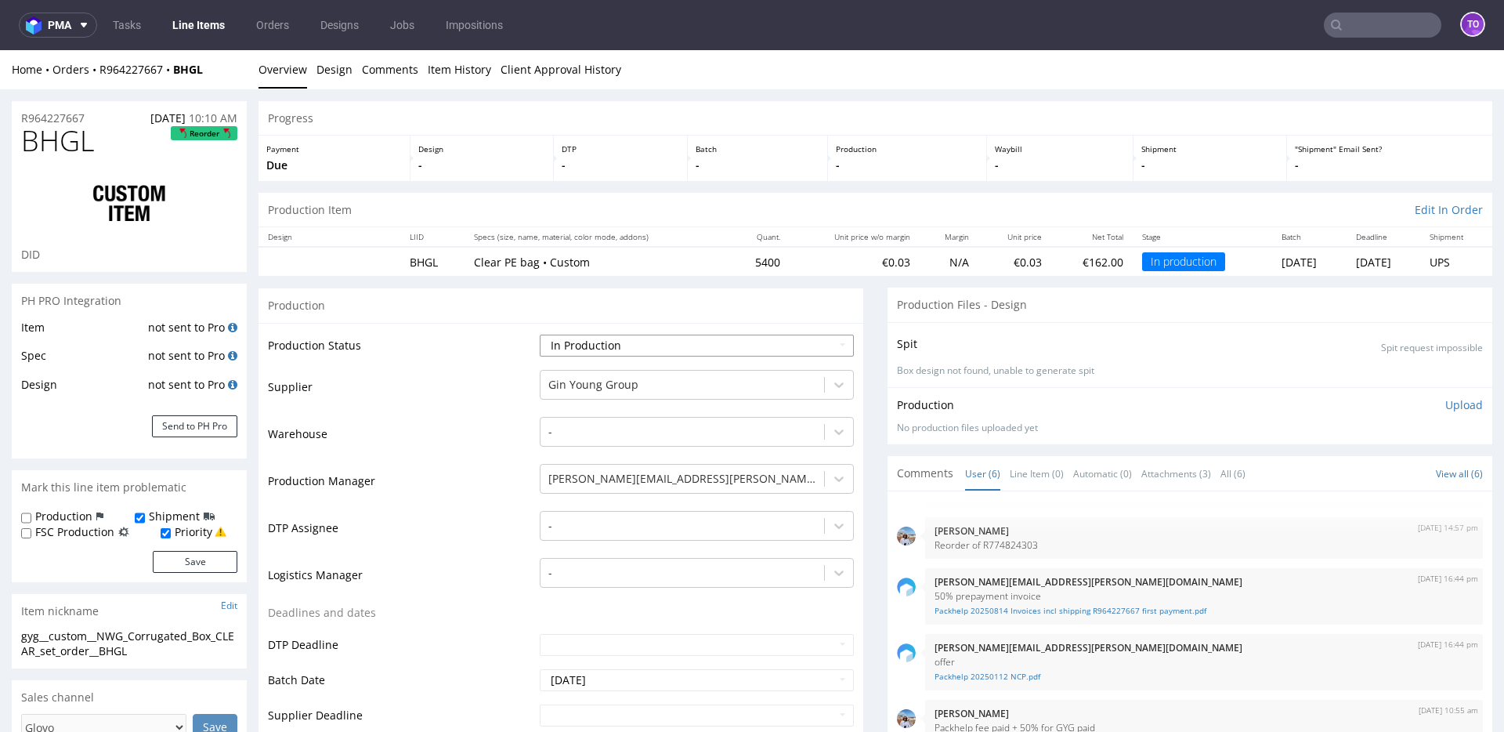
click at [575, 346] on select "Waiting for Artwork Waiting for Diecut Waiting for Mockup Waiting for DTP Waiti…" at bounding box center [697, 346] width 314 height 22
select select "production_complete"
click at [540, 335] on select "Waiting for Artwork Waiting for Diecut Waiting for Mockup Waiting for DTP Waiti…" at bounding box center [697, 346] width 314 height 22
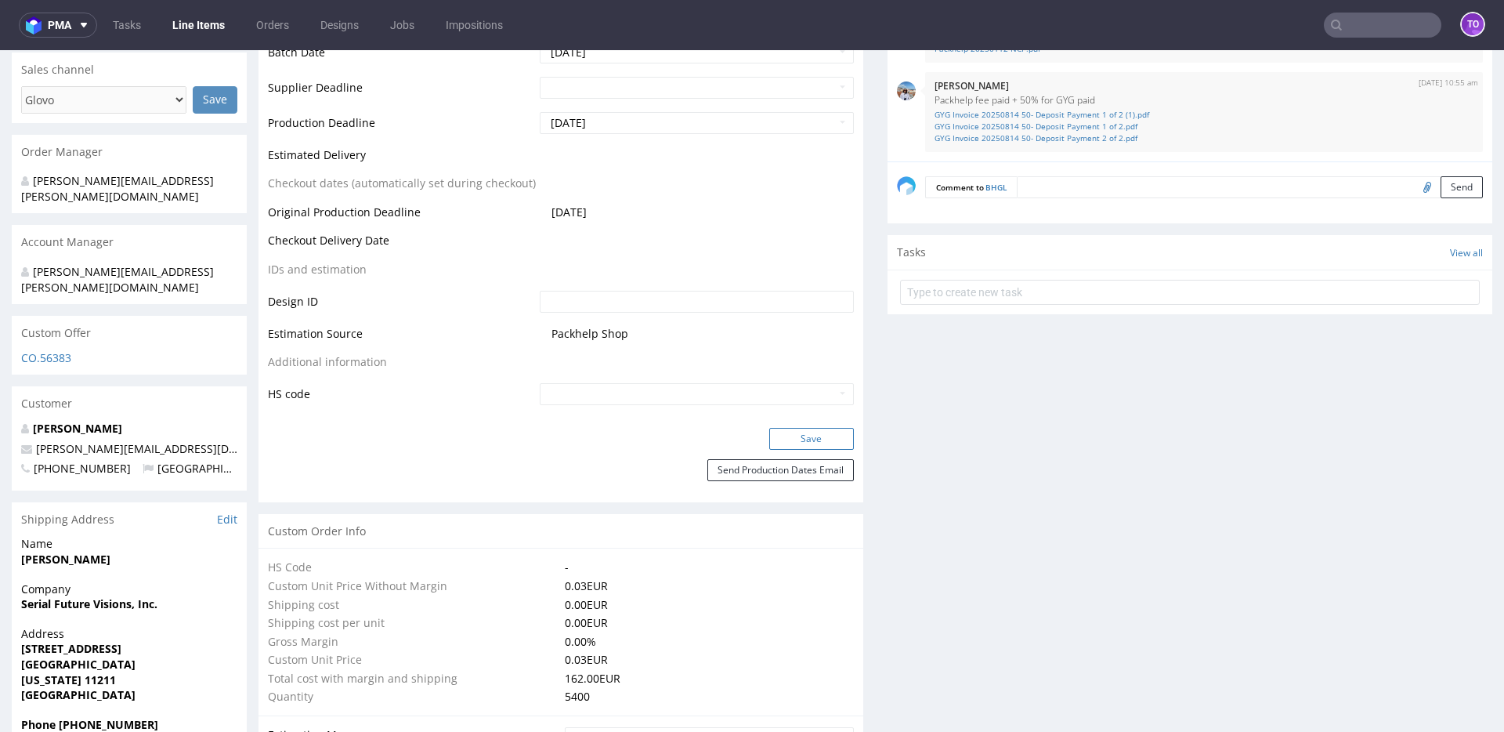
scroll to position [628, 0]
click at [805, 432] on button "Save" at bounding box center [811, 439] width 85 height 22
